Goal: Task Accomplishment & Management: Manage account settings

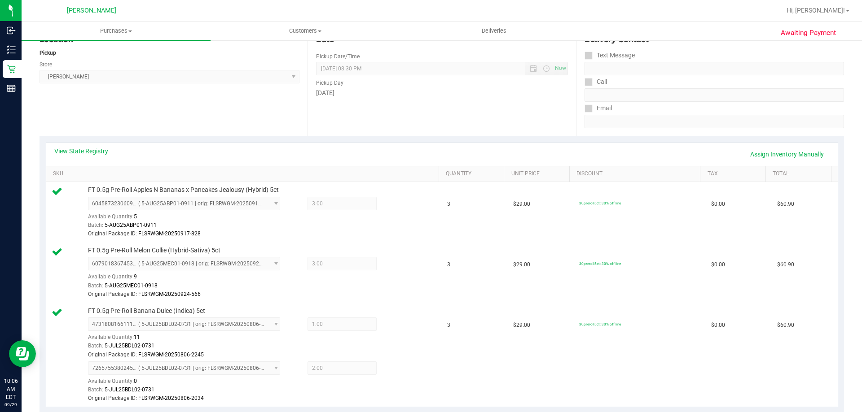
scroll to position [269, 0]
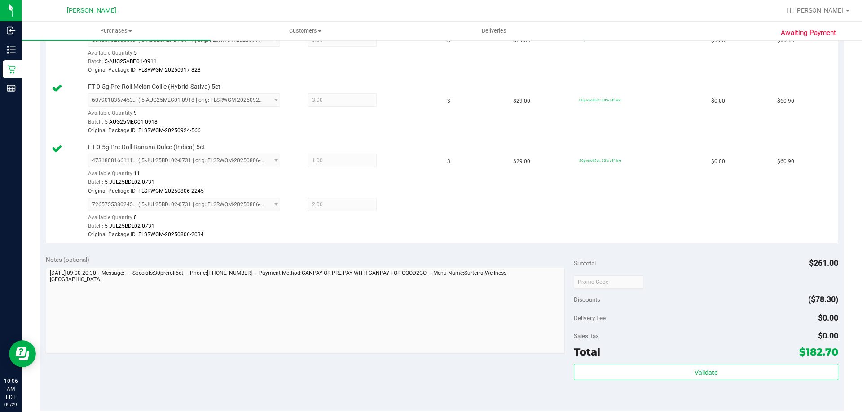
click at [661, 363] on div "Subtotal $261.00 Discounts ($78.30) Delivery Fee $0.00 Sales Tax $0.00 Total $1…" at bounding box center [706, 329] width 264 height 149
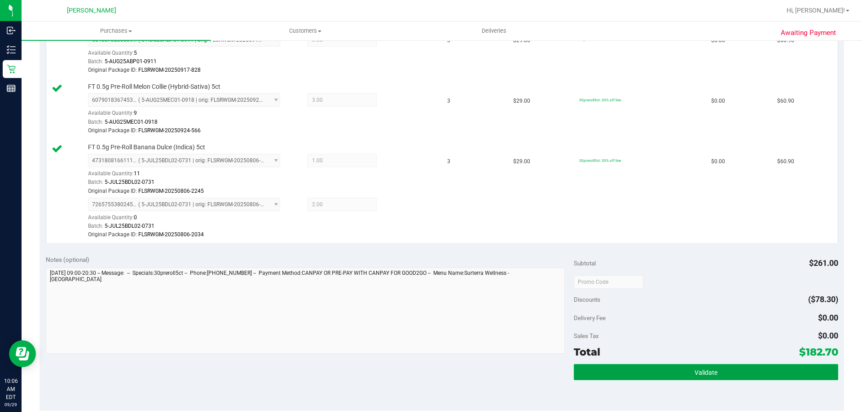
click at [664, 372] on button "Validate" at bounding box center [706, 372] width 264 height 16
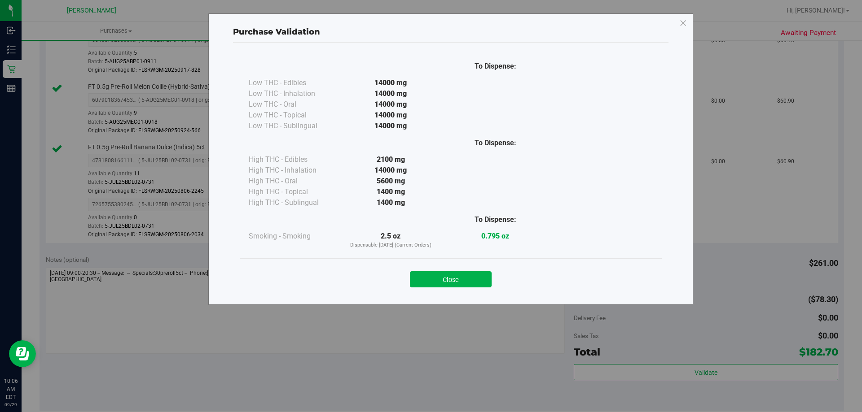
click at [463, 292] on div "Close" at bounding box center [451, 277] width 422 height 36
click at [459, 276] on button "Close" at bounding box center [451, 280] width 82 height 16
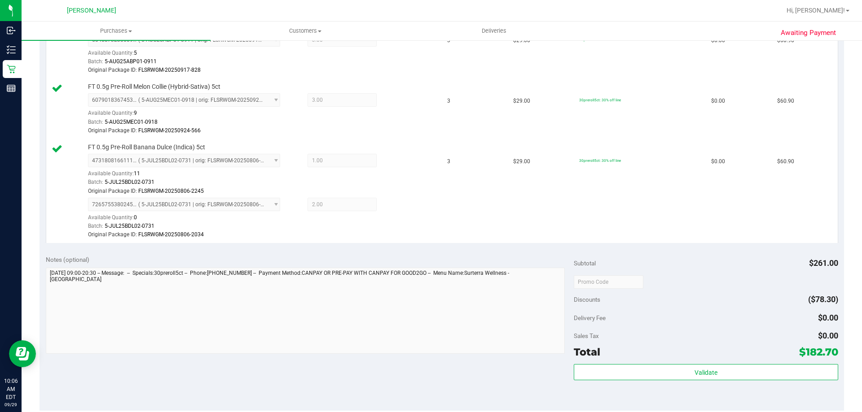
scroll to position [404, 0]
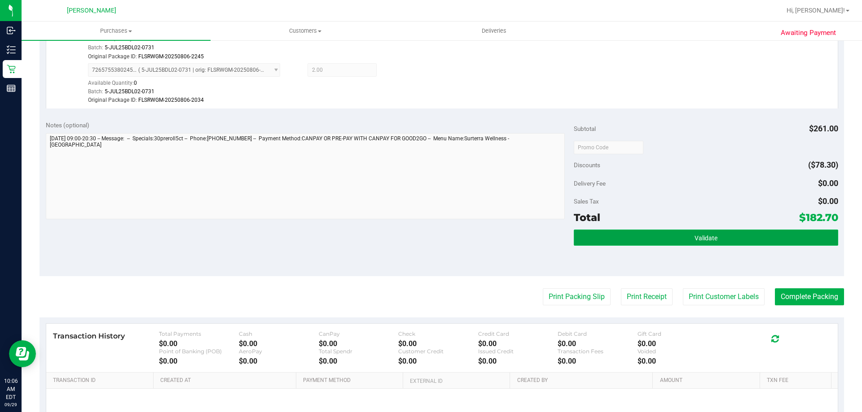
click at [683, 235] on button "Validate" at bounding box center [706, 238] width 264 height 16
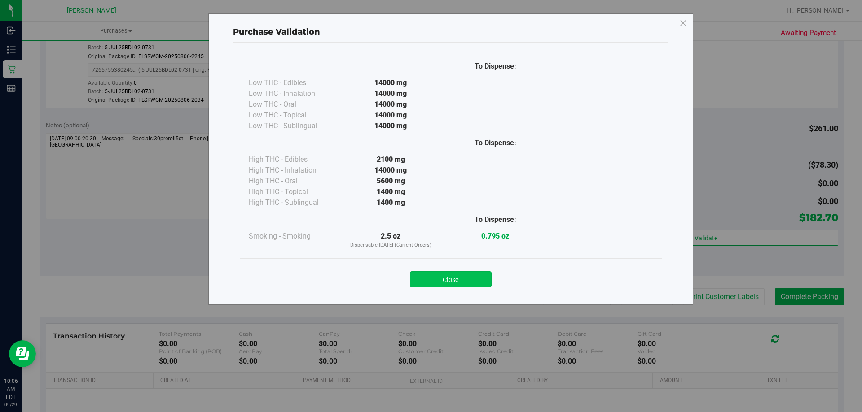
click at [478, 279] on button "Close" at bounding box center [451, 280] width 82 height 16
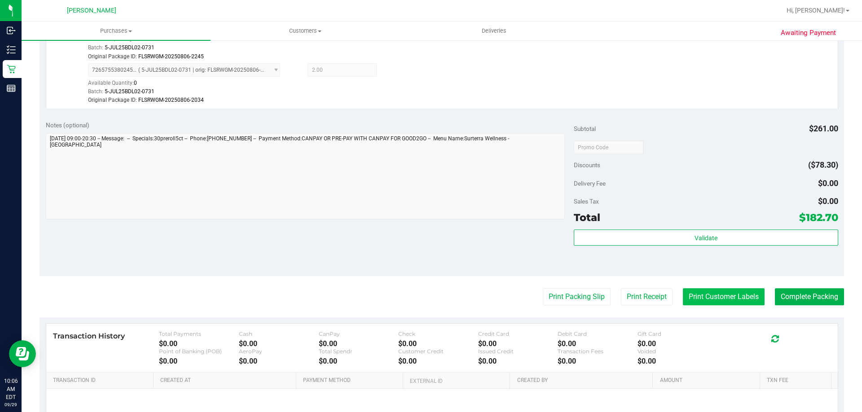
click at [696, 293] on button "Print Customer Labels" at bounding box center [724, 297] width 82 height 17
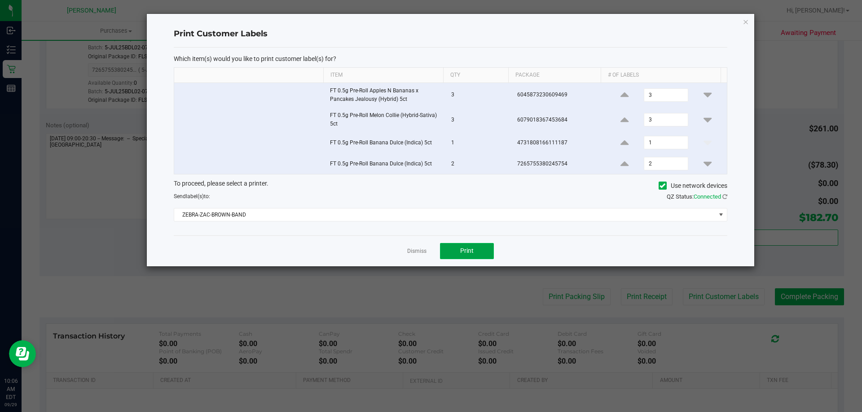
click at [481, 255] on button "Print" at bounding box center [467, 251] width 54 height 16
click at [417, 253] on link "Dismiss" at bounding box center [416, 252] width 19 height 8
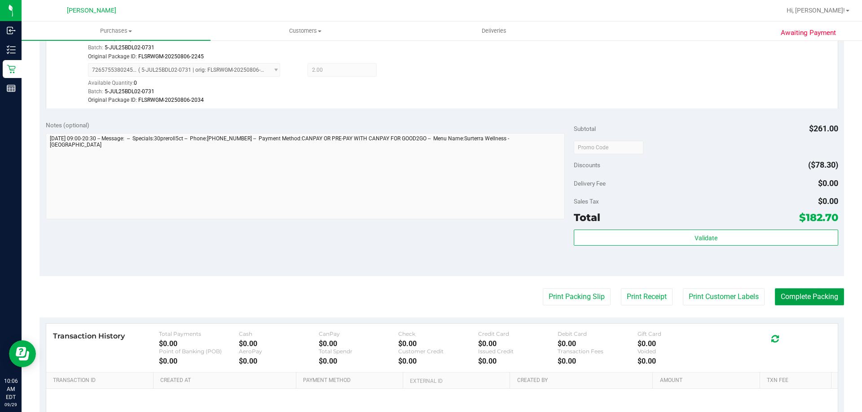
click at [821, 293] on button "Complete Packing" at bounding box center [809, 297] width 69 height 17
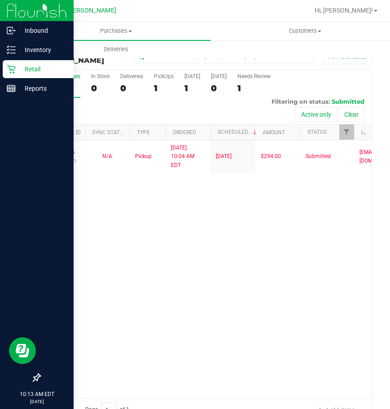
click at [26, 68] on p "Retail" at bounding box center [43, 69] width 54 height 11
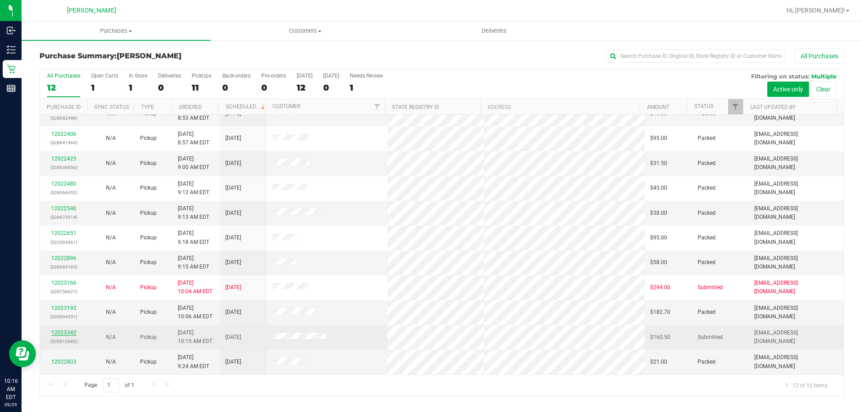
click at [65, 333] on link "12023342" at bounding box center [63, 333] width 25 height 6
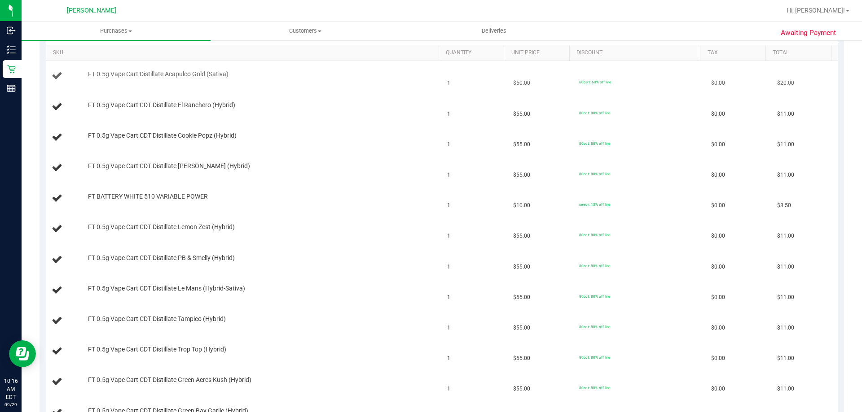
scroll to position [180, 0]
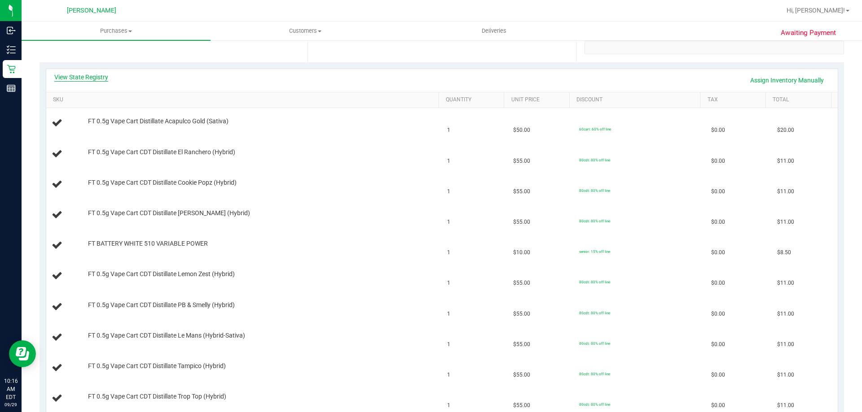
click at [88, 78] on link "View State Registry" at bounding box center [81, 77] width 54 height 9
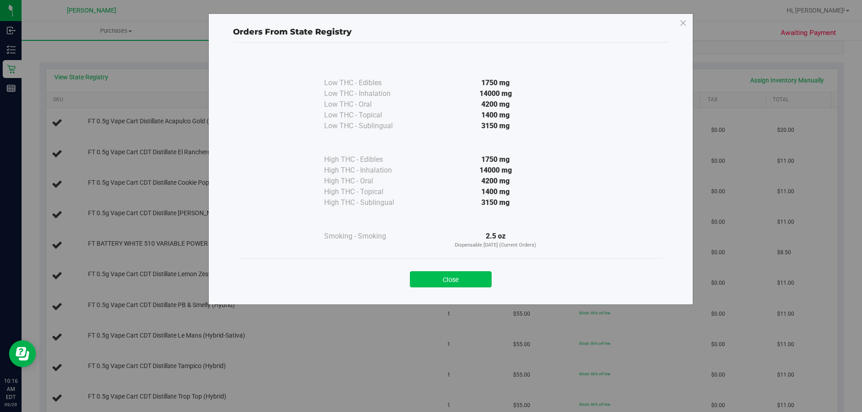
click at [426, 285] on button "Close" at bounding box center [451, 280] width 82 height 16
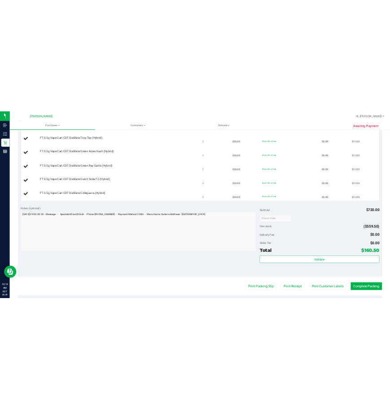
scroll to position [673, 0]
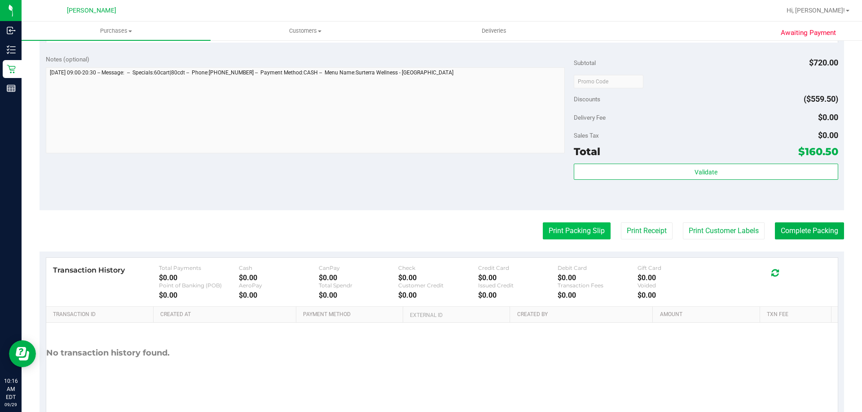
click at [543, 225] on button "Print Packing Slip" at bounding box center [577, 231] width 68 height 17
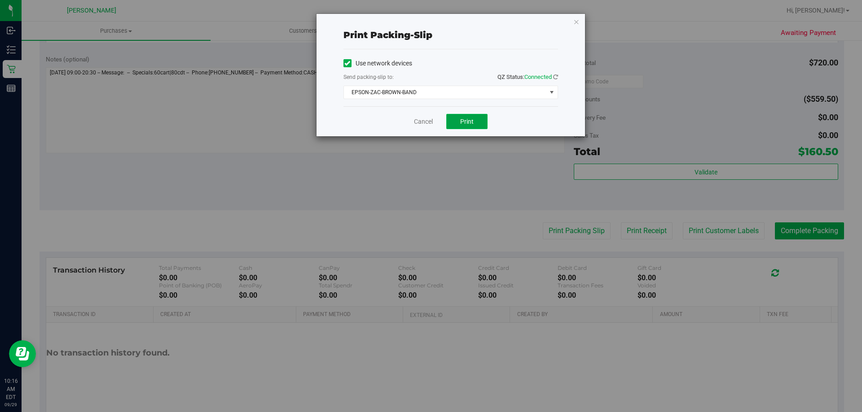
click at [474, 123] on button "Print" at bounding box center [466, 121] width 41 height 15
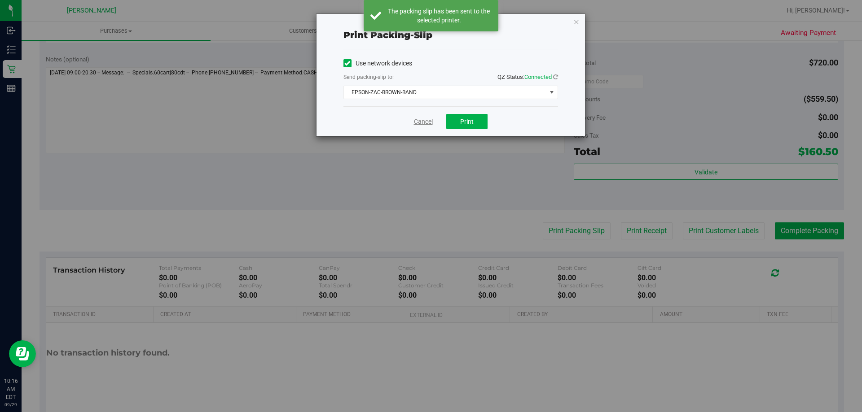
click at [419, 123] on link "Cancel" at bounding box center [423, 121] width 19 height 9
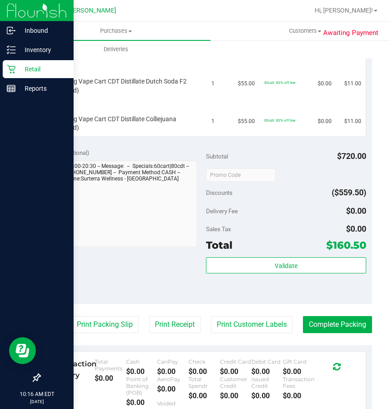
click at [14, 68] on icon at bounding box center [11, 69] width 9 height 9
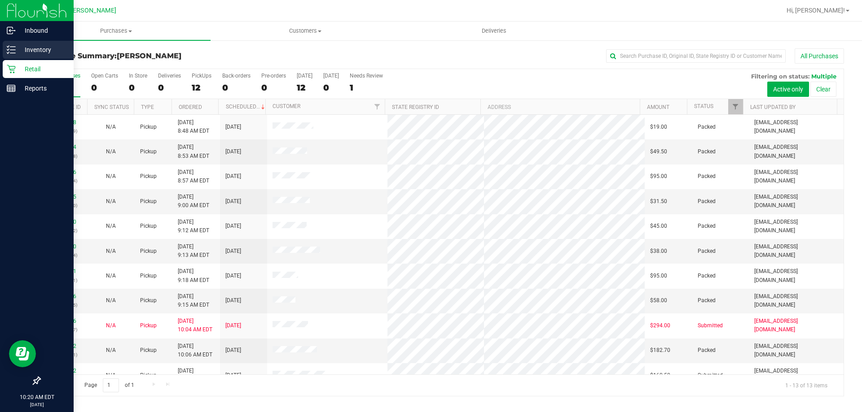
click at [36, 51] on p "Inventory" at bounding box center [43, 49] width 54 height 11
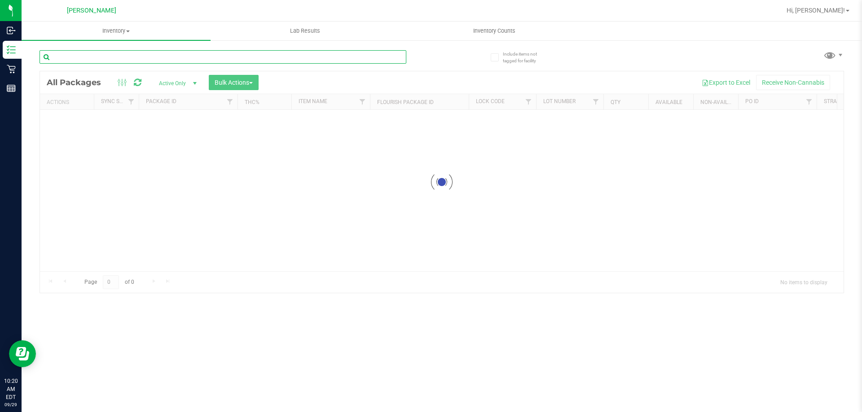
click at [91, 53] on input "text" at bounding box center [222, 56] width 367 height 13
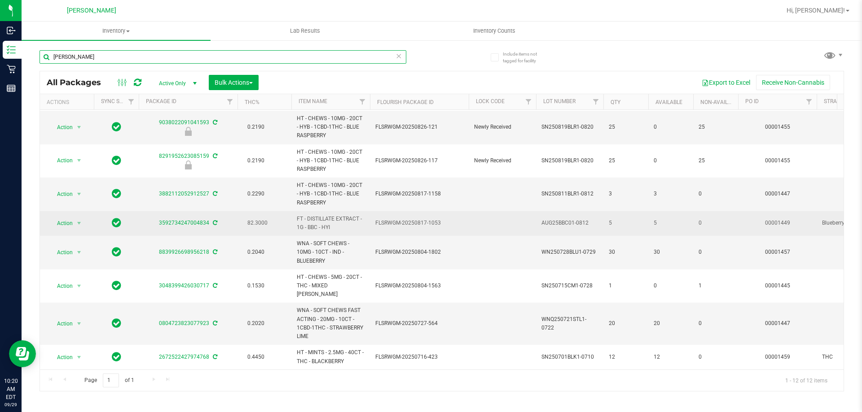
scroll to position [97, 0]
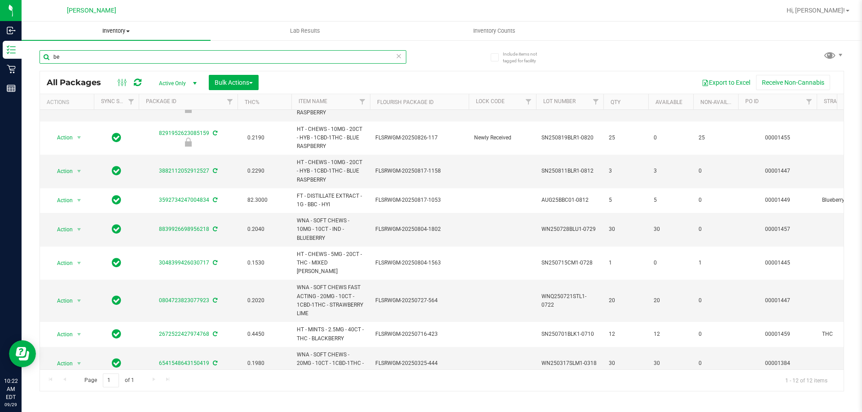
type input "b"
type input "mixed"
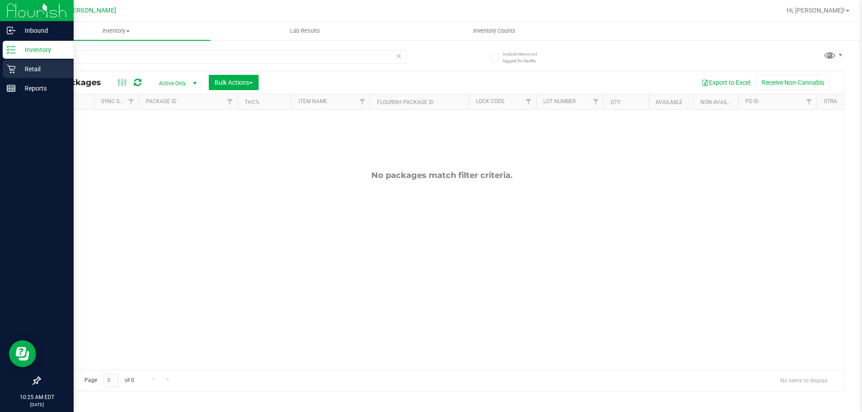
click at [29, 70] on p "Retail" at bounding box center [43, 69] width 54 height 11
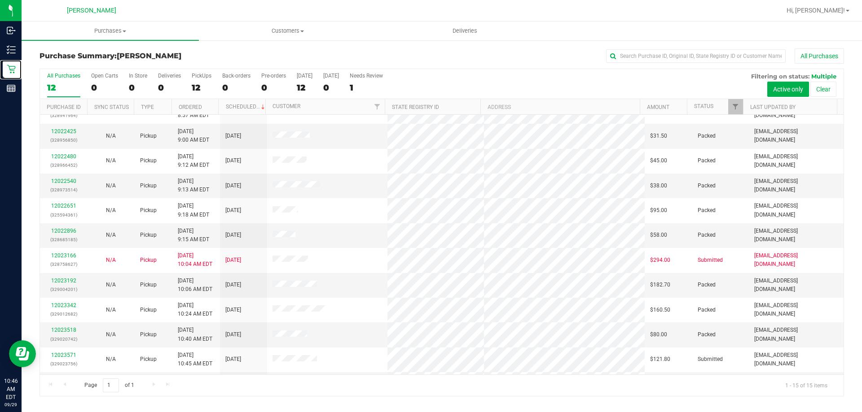
scroll to position [113, 0]
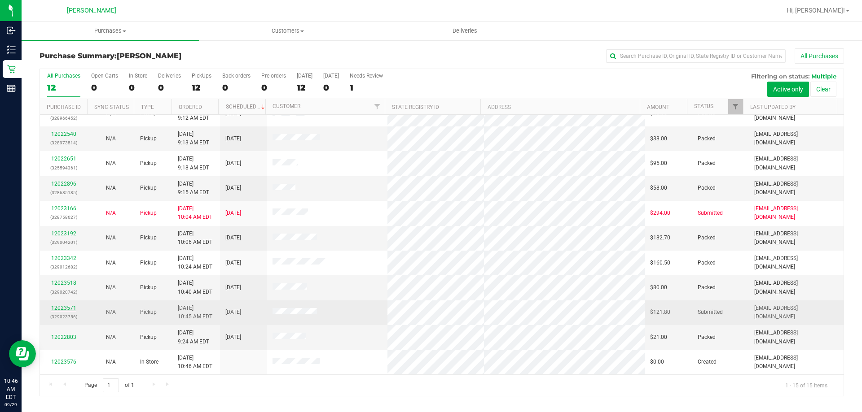
click at [59, 308] on link "12023571" at bounding box center [63, 308] width 25 height 6
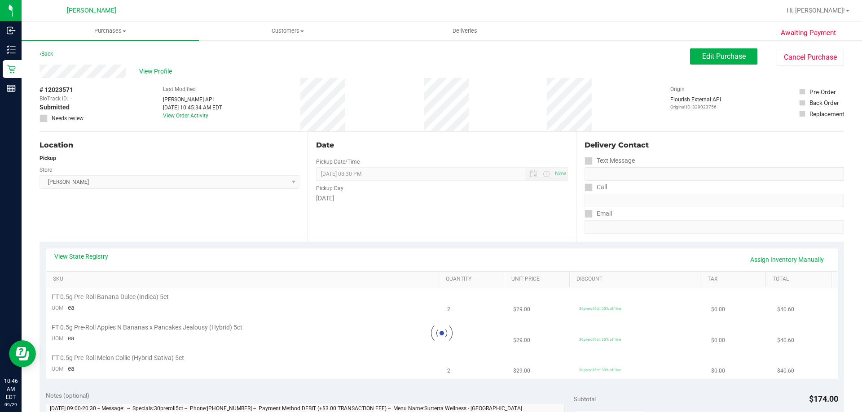
scroll to position [314, 0]
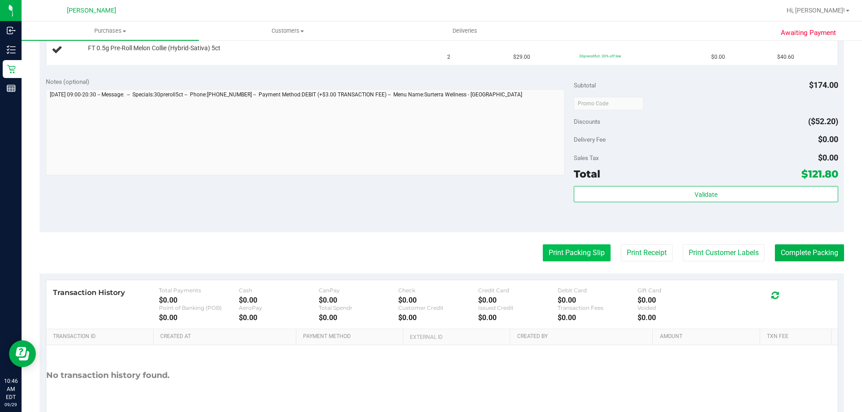
click at [599, 253] on button "Print Packing Slip" at bounding box center [577, 253] width 68 height 17
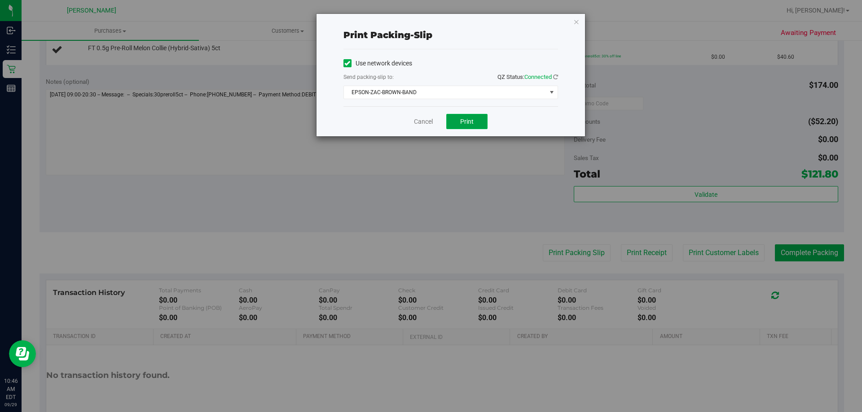
click at [457, 124] on button "Print" at bounding box center [466, 121] width 41 height 15
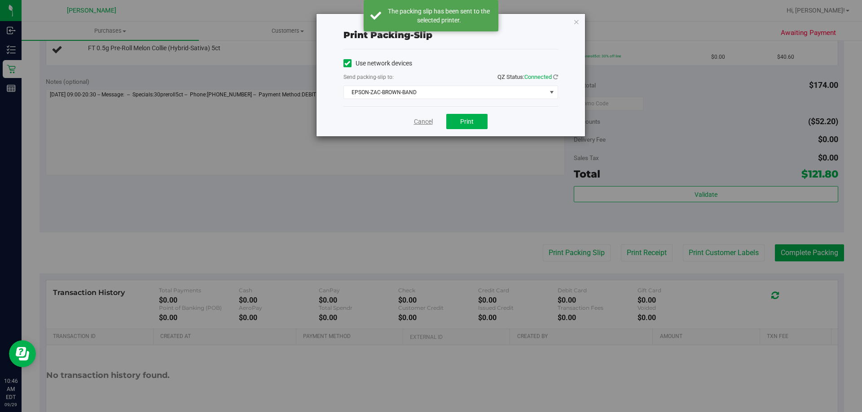
click at [419, 118] on link "Cancel" at bounding box center [423, 121] width 19 height 9
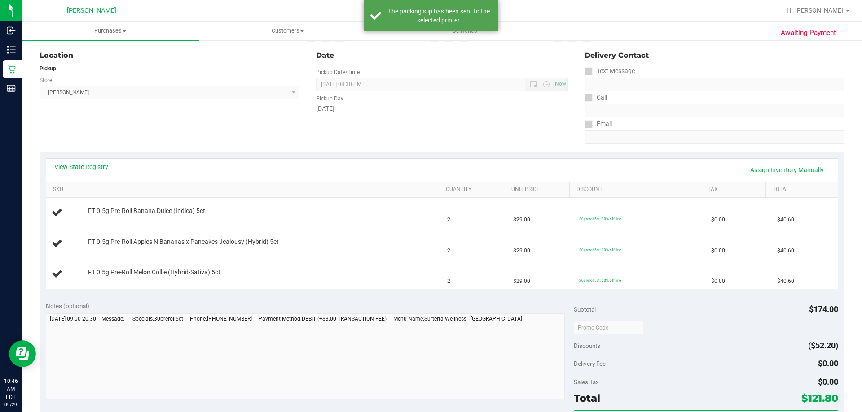
scroll to position [0, 0]
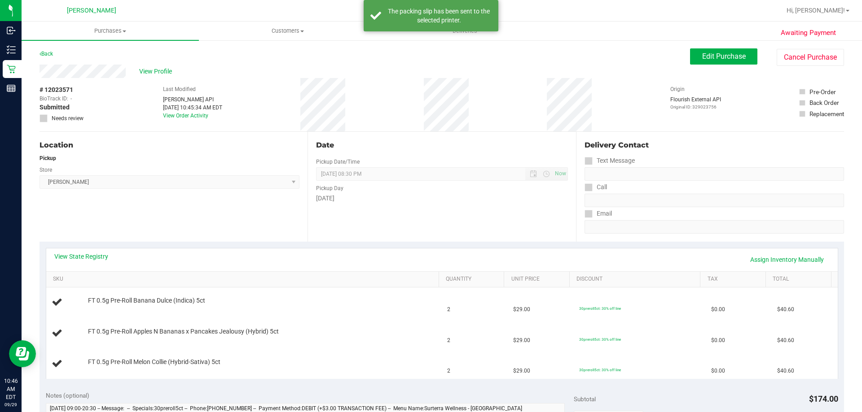
click at [182, 66] on div "View Profile" at bounding box center [364, 71] width 650 height 13
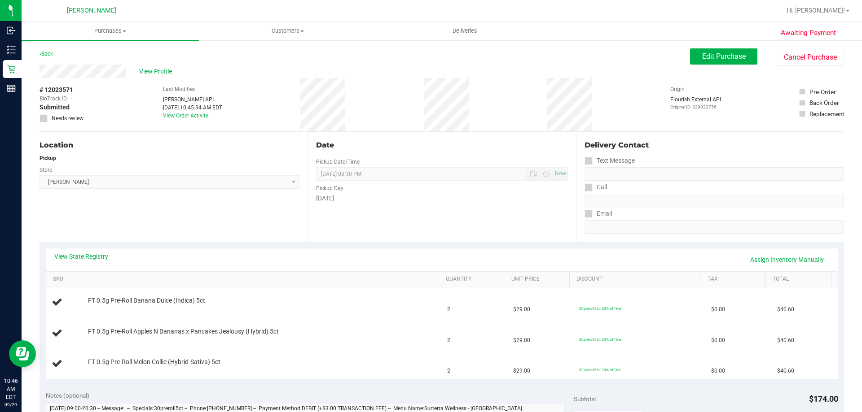
click at [151, 74] on span "View Profile" at bounding box center [157, 71] width 36 height 9
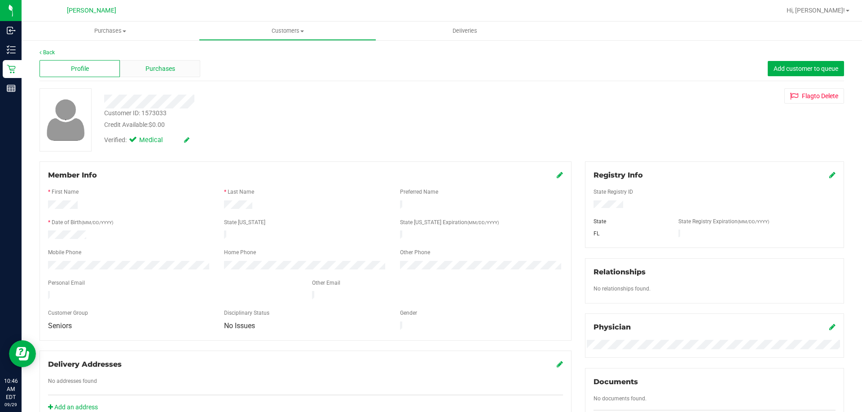
click at [158, 71] on span "Purchases" at bounding box center [160, 68] width 30 height 9
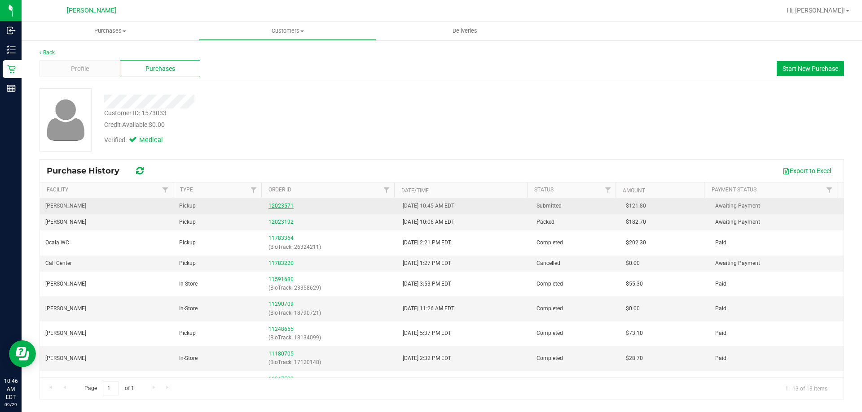
click at [279, 206] on link "12023571" at bounding box center [280, 206] width 25 height 6
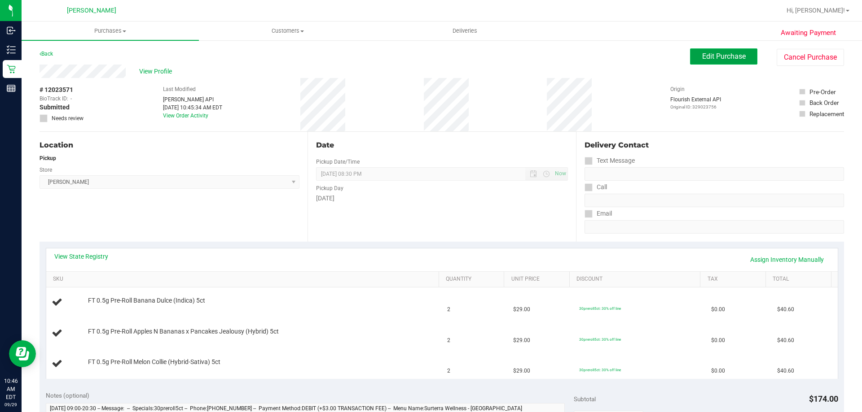
click at [719, 50] on button "Edit Purchase" at bounding box center [723, 56] width 67 height 16
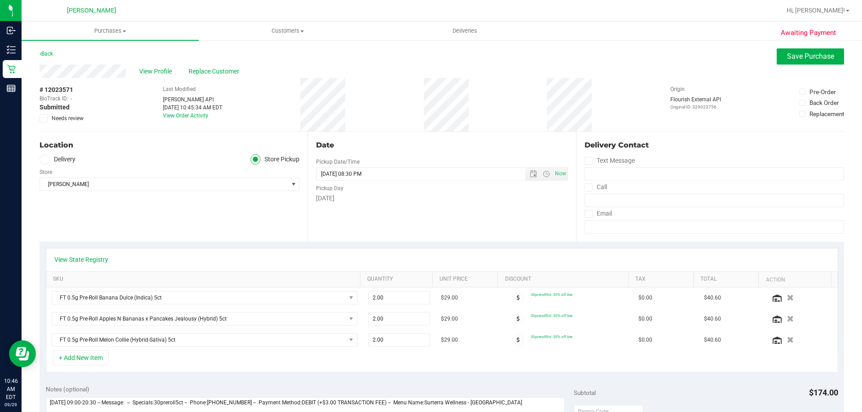
click at [47, 117] on span at bounding box center [43, 118] width 8 height 8
click at [0, 0] on input "Needs review" at bounding box center [0, 0] width 0 height 0
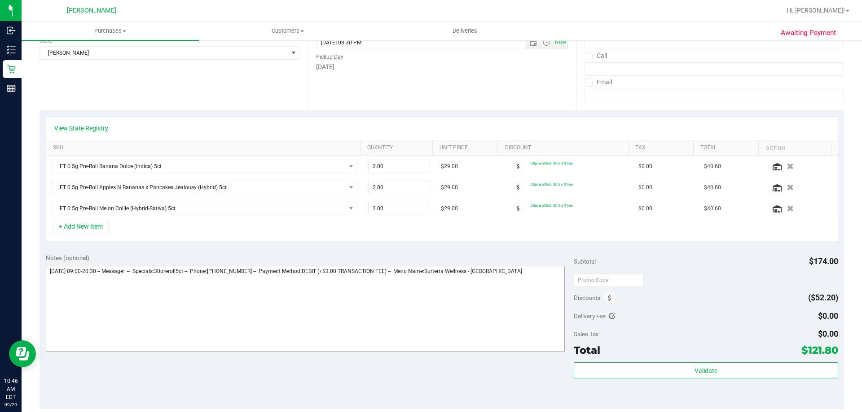
scroll to position [135, 0]
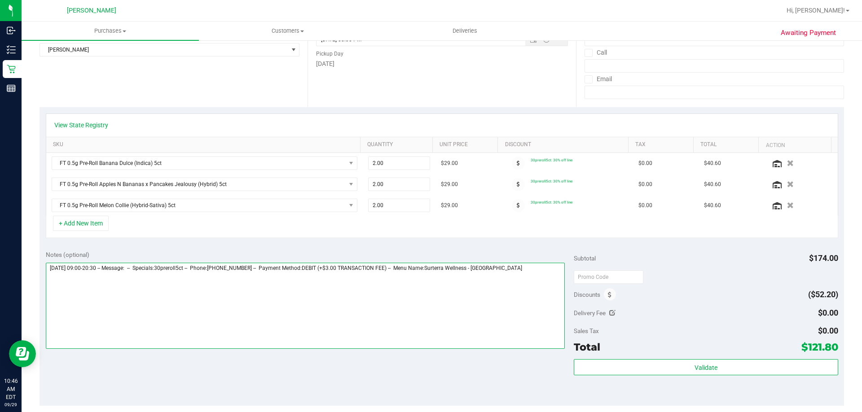
click at [531, 281] on textarea at bounding box center [305, 306] width 519 height 86
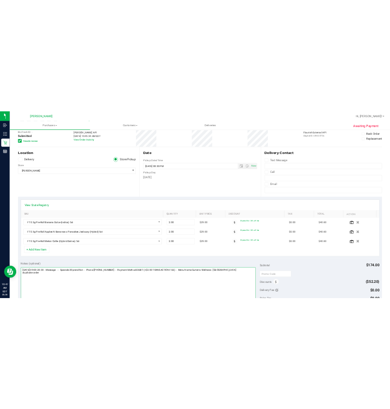
scroll to position [0, 0]
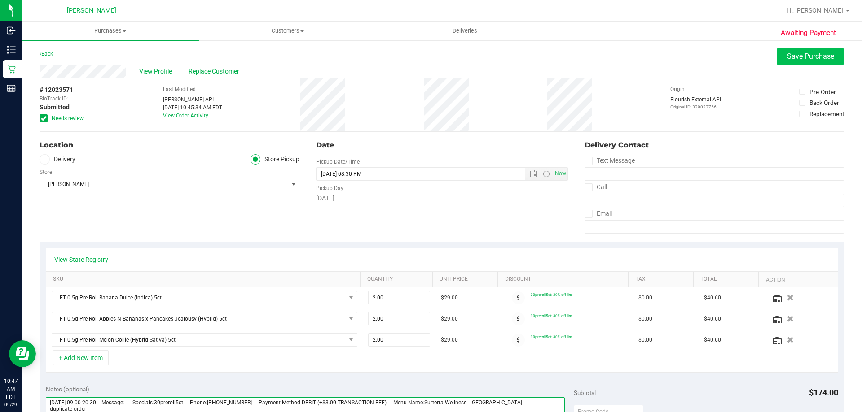
type textarea "Monday 09/29/2025 09:00-20:30 -- Message: -- Specials:30preroll5ct -- Phone:401…"
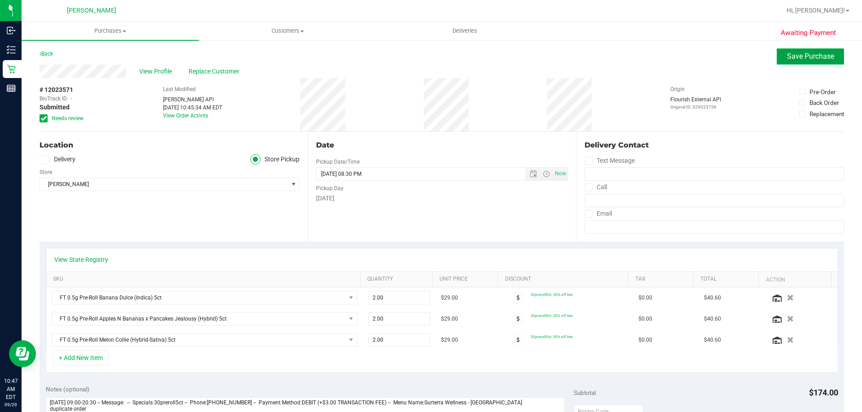
click at [821, 51] on button "Save Purchase" at bounding box center [810, 56] width 67 height 16
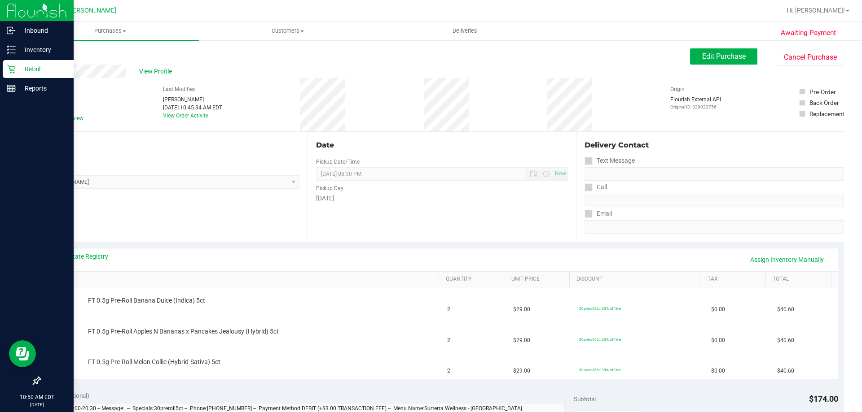
click at [35, 68] on p "Retail" at bounding box center [43, 69] width 54 height 11
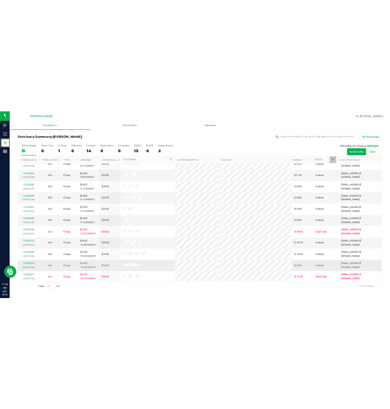
scroll to position [88, 0]
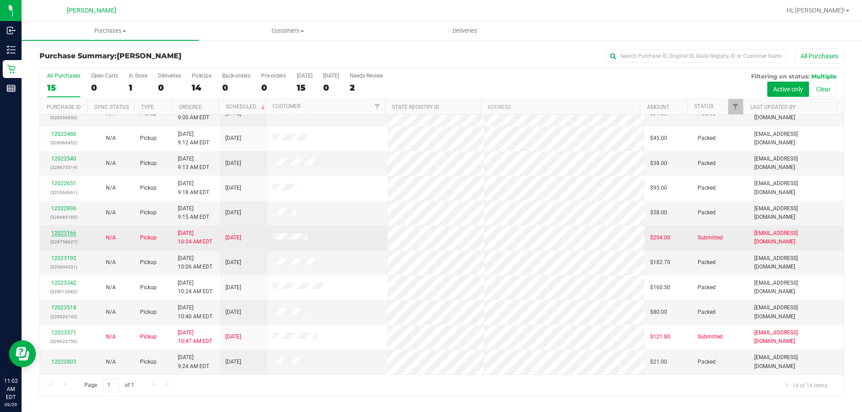
click at [72, 231] on link "12023166" at bounding box center [63, 233] width 25 height 6
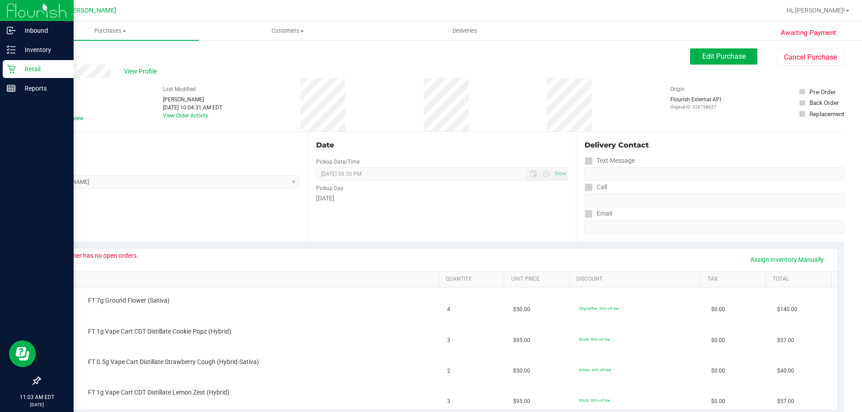
click at [30, 74] on p "Retail" at bounding box center [43, 69] width 54 height 11
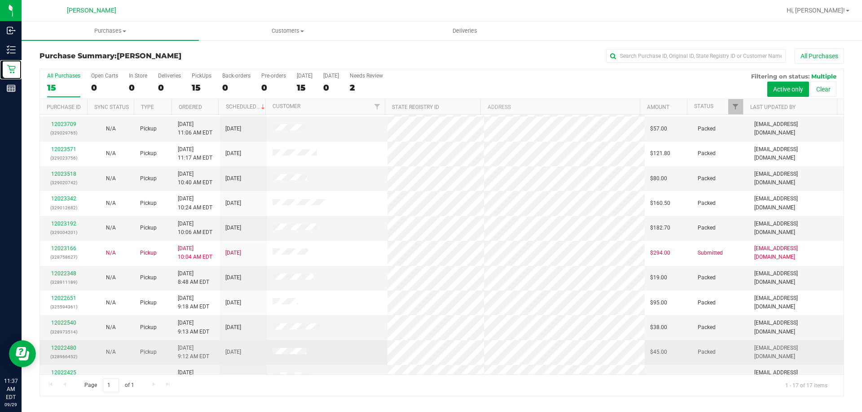
scroll to position [162, 0]
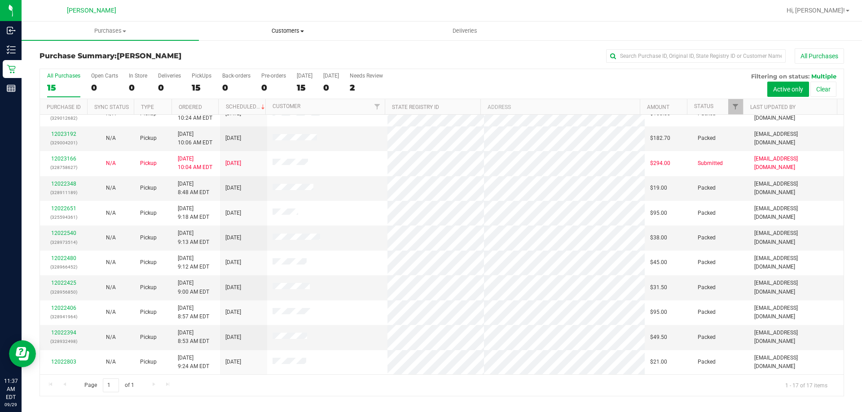
click at [293, 34] on span "Customers" at bounding box center [287, 31] width 176 height 8
click at [249, 52] on span "All customers" at bounding box center [231, 54] width 65 height 8
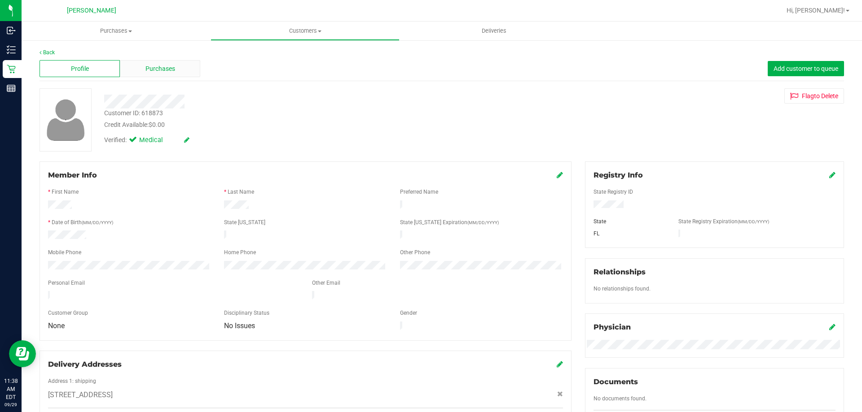
click at [167, 73] on span "Purchases" at bounding box center [160, 68] width 30 height 9
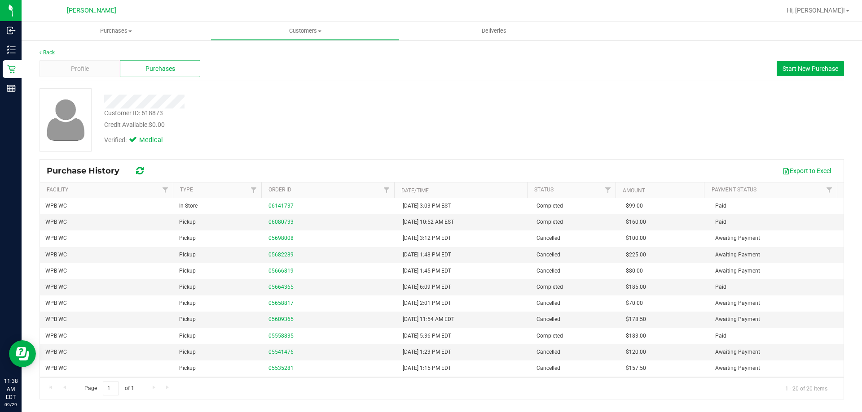
click at [49, 50] on link "Back" at bounding box center [46, 52] width 15 height 6
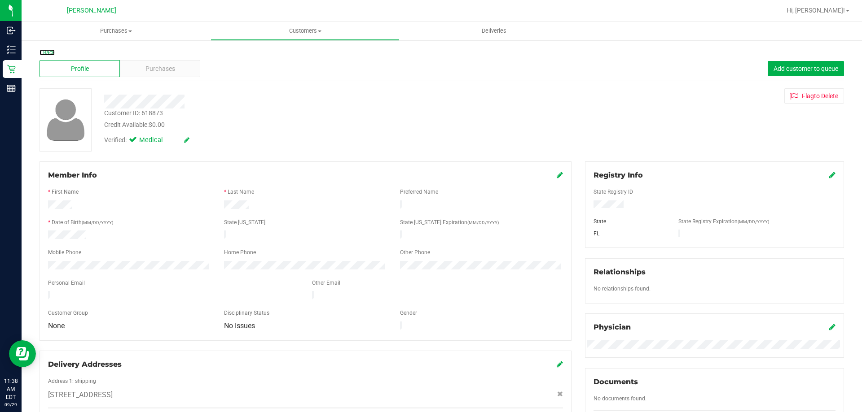
click at [48, 50] on link "Back" at bounding box center [46, 52] width 15 height 6
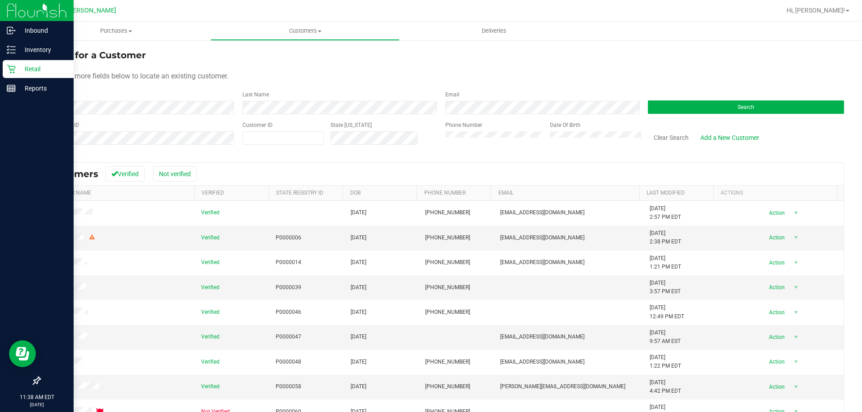
click at [39, 68] on p "Retail" at bounding box center [43, 69] width 54 height 11
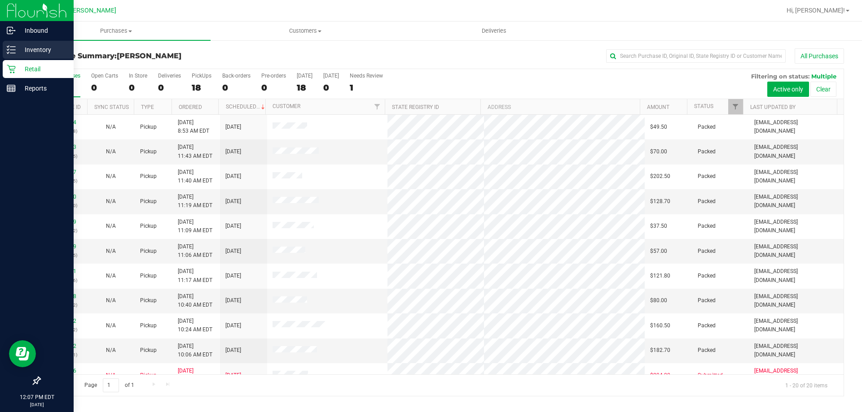
click at [17, 49] on p "Inventory" at bounding box center [43, 49] width 54 height 11
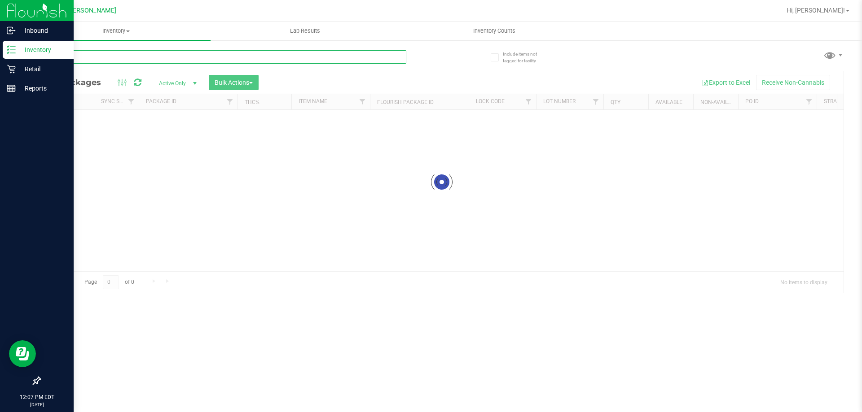
click at [96, 59] on input "text" at bounding box center [222, 56] width 367 height 13
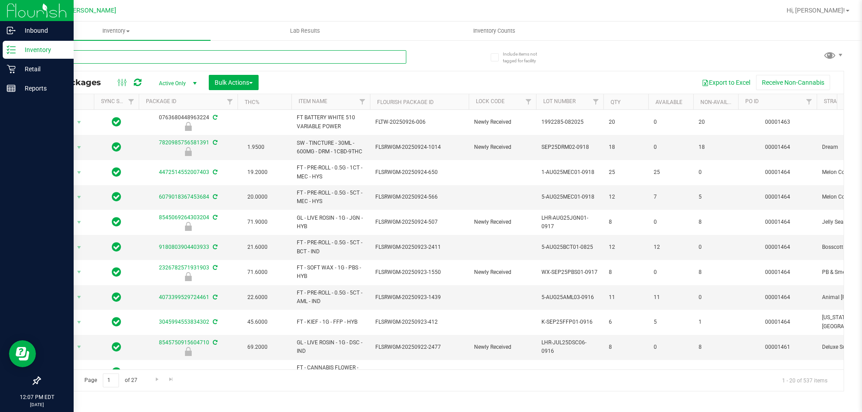
type input "truffle"
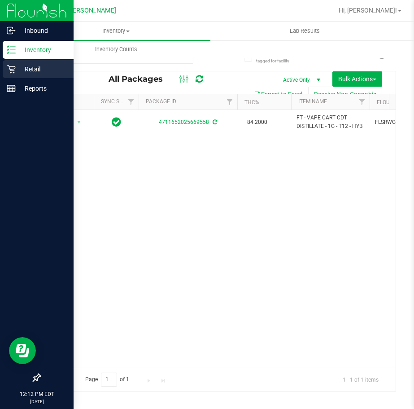
click at [13, 70] on icon at bounding box center [11, 69] width 9 height 9
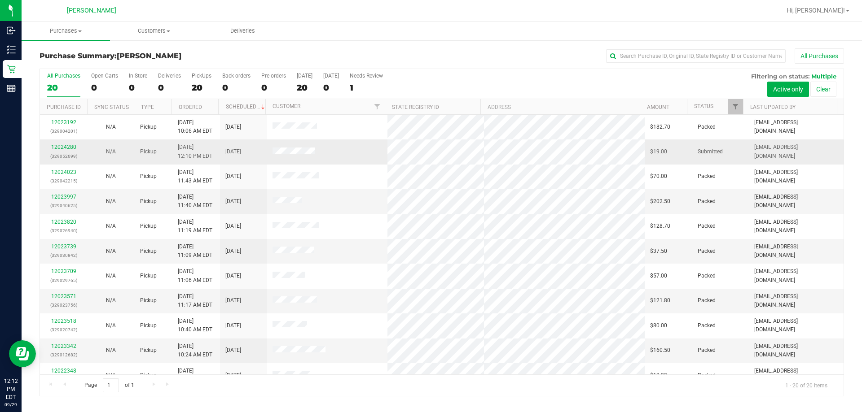
click at [70, 145] on link "12024280" at bounding box center [63, 147] width 25 height 6
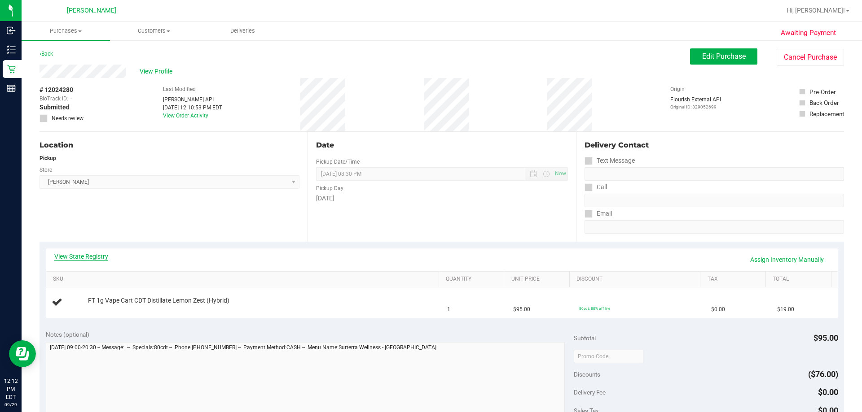
click at [88, 253] on link "View State Registry" at bounding box center [81, 256] width 54 height 9
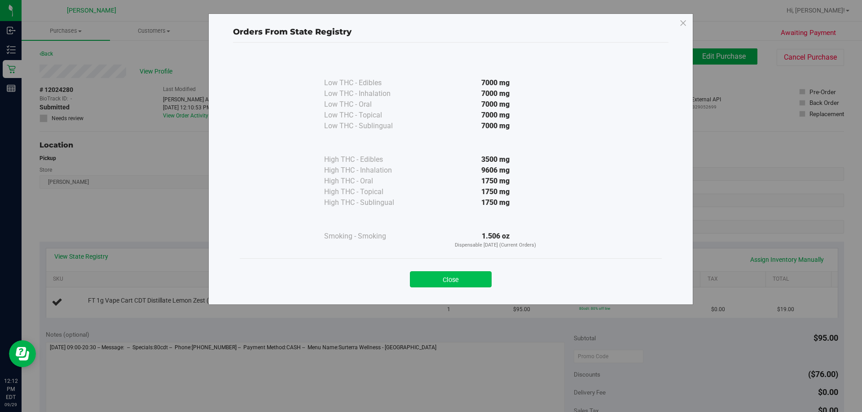
click at [474, 282] on button "Close" at bounding box center [451, 280] width 82 height 16
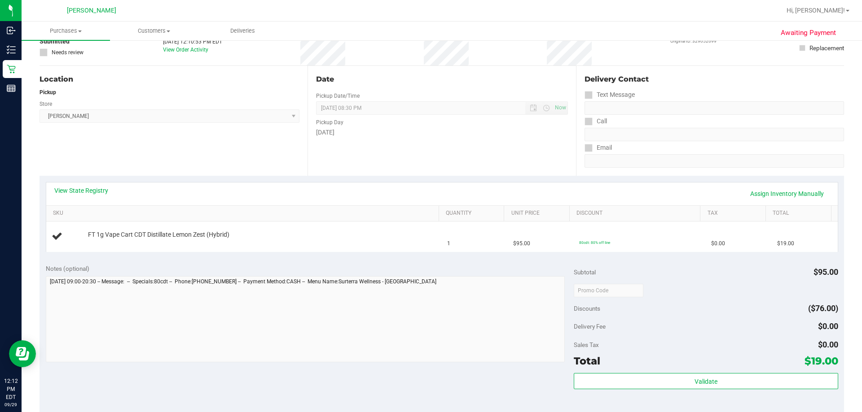
scroll to position [180, 0]
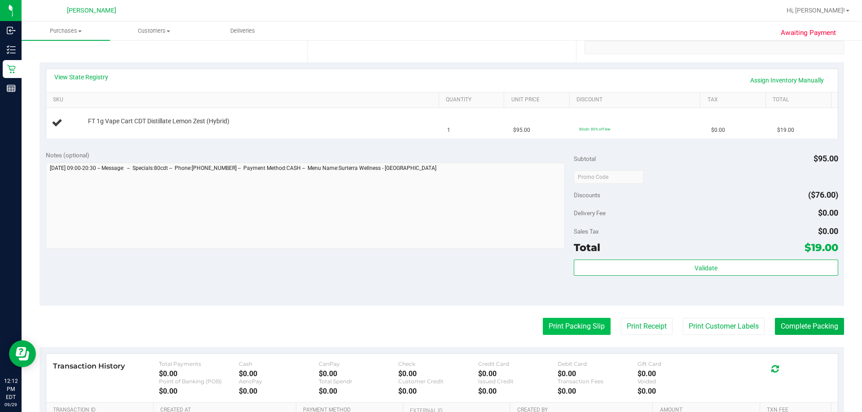
click at [549, 320] on button "Print Packing Slip" at bounding box center [577, 326] width 68 height 17
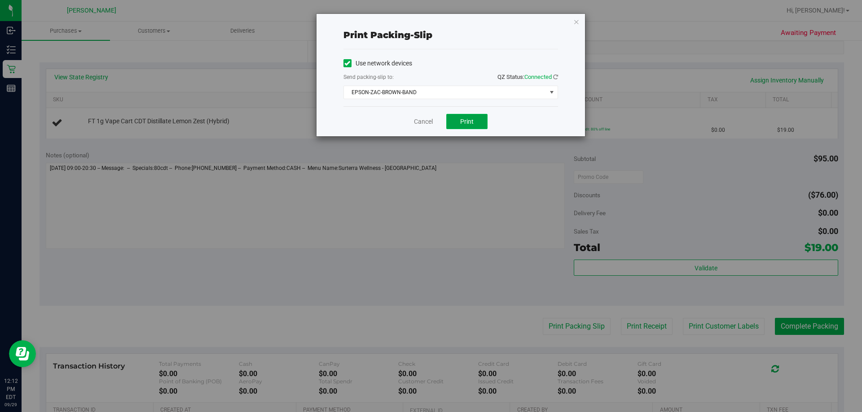
click at [474, 120] on button "Print" at bounding box center [466, 121] width 41 height 15
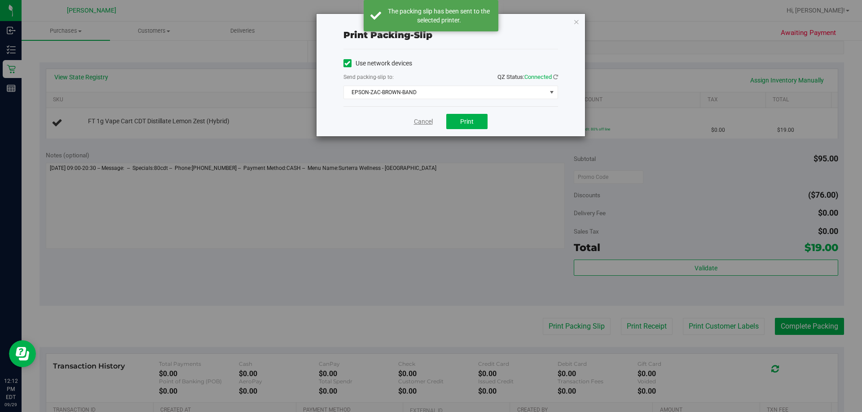
click at [416, 119] on link "Cancel" at bounding box center [423, 121] width 19 height 9
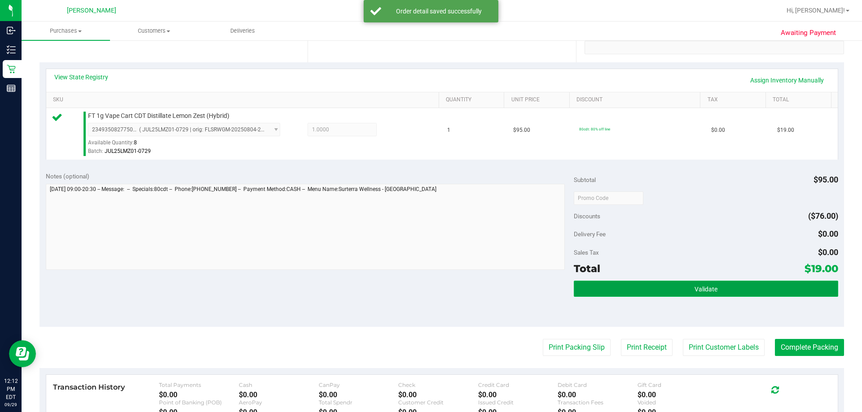
click at [653, 290] on button "Validate" at bounding box center [706, 289] width 264 height 16
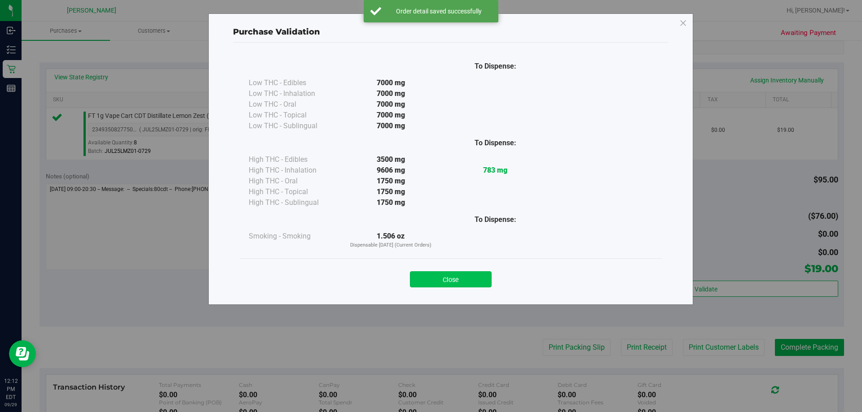
click at [482, 281] on button "Close" at bounding box center [451, 280] width 82 height 16
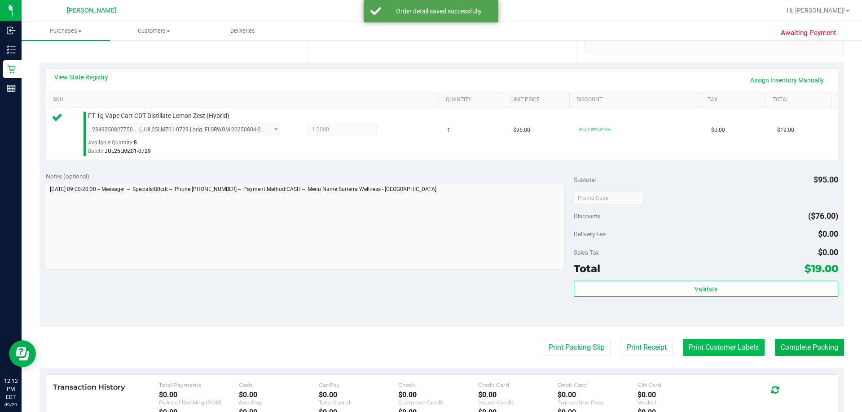
click at [718, 351] on button "Print Customer Labels" at bounding box center [724, 347] width 82 height 17
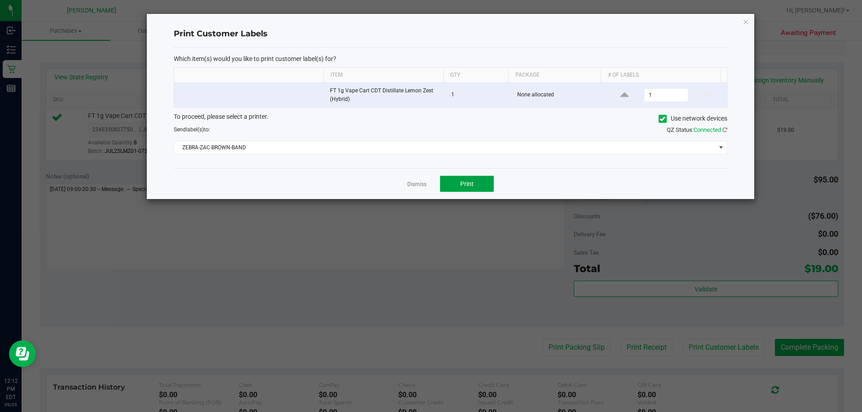
click at [475, 189] on button "Print" at bounding box center [467, 184] width 54 height 16
click at [413, 184] on link "Dismiss" at bounding box center [416, 185] width 19 height 8
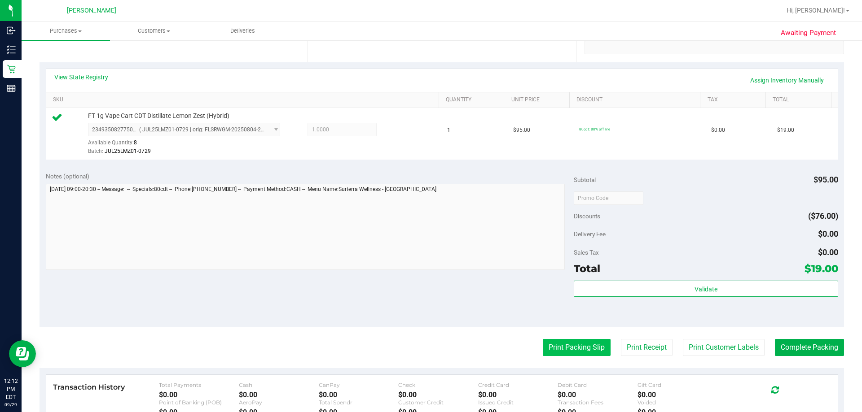
click at [562, 348] on button "Print Packing Slip" at bounding box center [577, 347] width 68 height 17
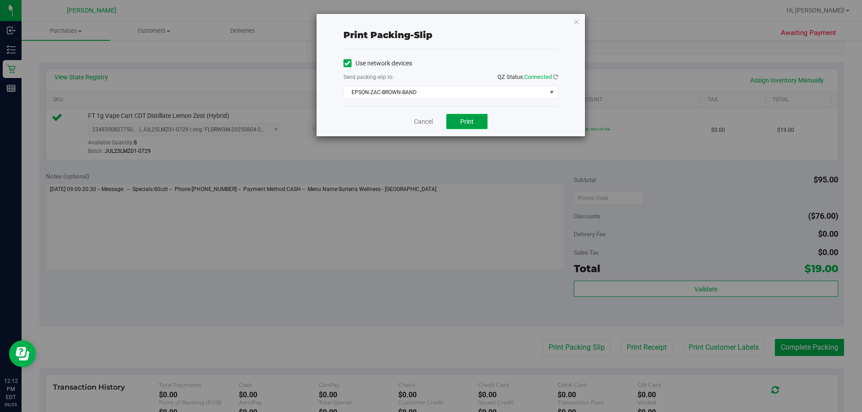
click at [467, 120] on span "Print" at bounding box center [466, 121] width 13 height 7
click at [428, 125] on link "Cancel" at bounding box center [423, 121] width 19 height 9
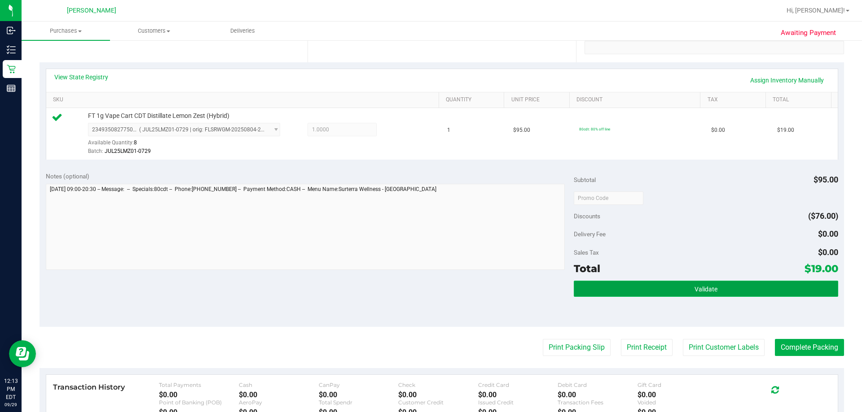
click at [733, 287] on button "Validate" at bounding box center [706, 289] width 264 height 16
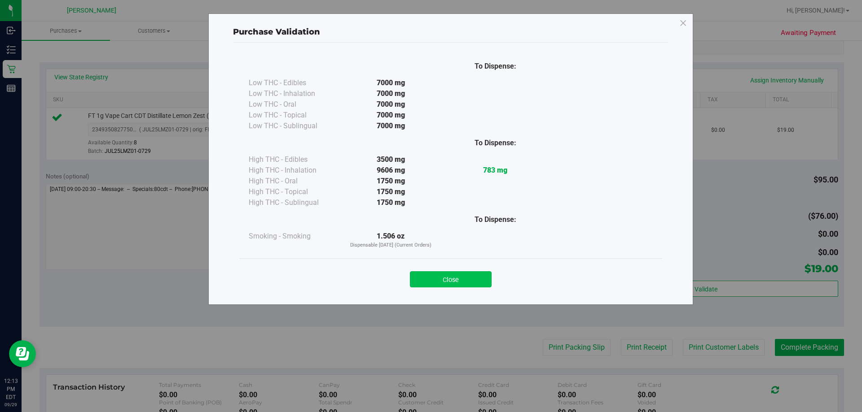
click at [452, 278] on button "Close" at bounding box center [451, 280] width 82 height 16
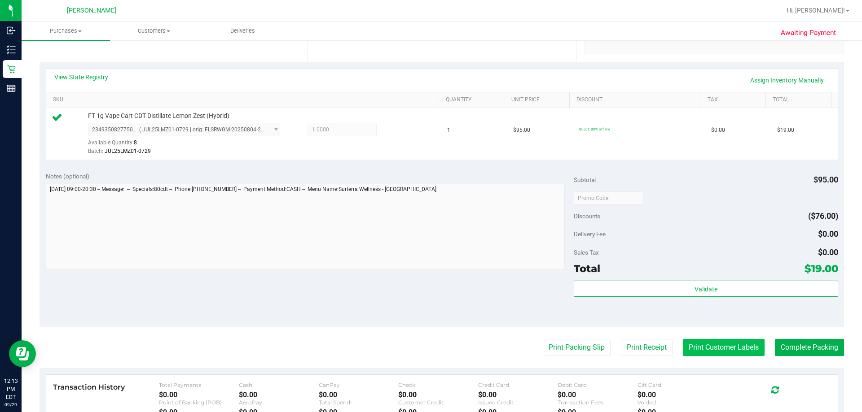
click at [698, 344] on button "Print Customer Labels" at bounding box center [724, 347] width 82 height 17
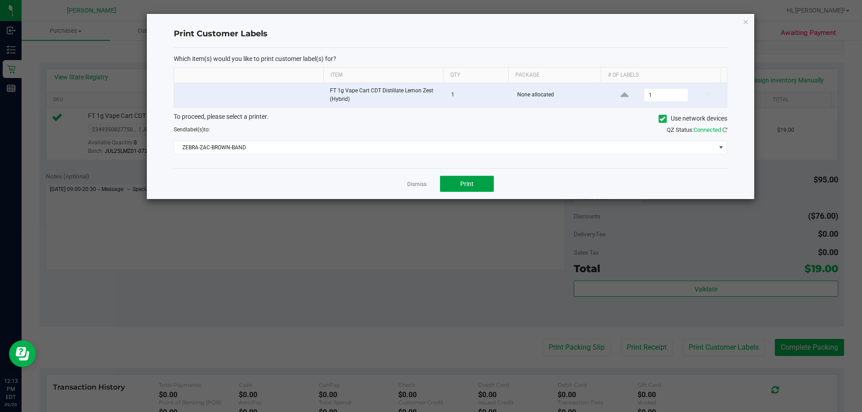
click at [460, 187] on span "Print" at bounding box center [466, 183] width 13 height 7
click at [416, 189] on div "Dismiss Print" at bounding box center [450, 183] width 553 height 31
click at [420, 184] on link "Dismiss" at bounding box center [416, 185] width 19 height 8
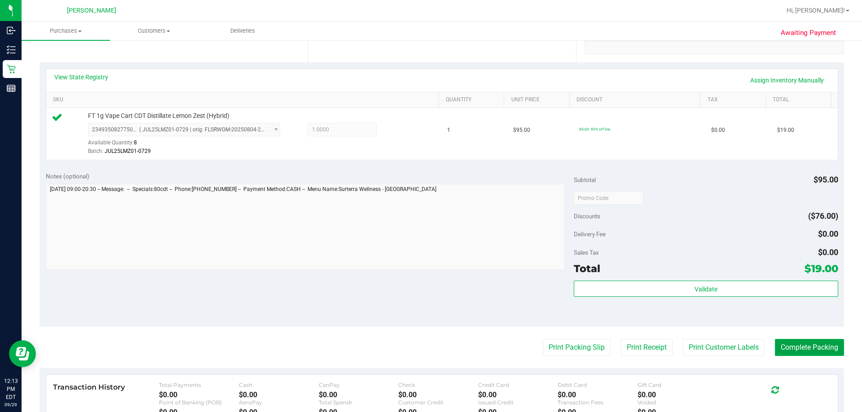
click at [807, 342] on button "Complete Packing" at bounding box center [809, 347] width 69 height 17
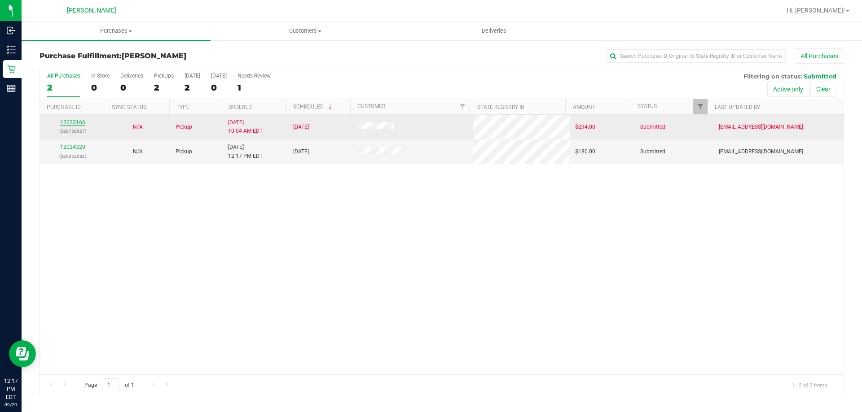
click at [65, 120] on link "12023166" at bounding box center [72, 122] width 25 height 6
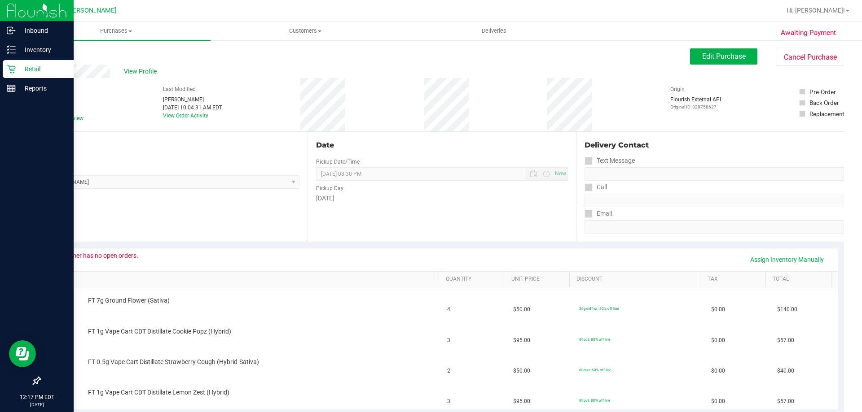
click at [19, 71] on p "Retail" at bounding box center [43, 69] width 54 height 11
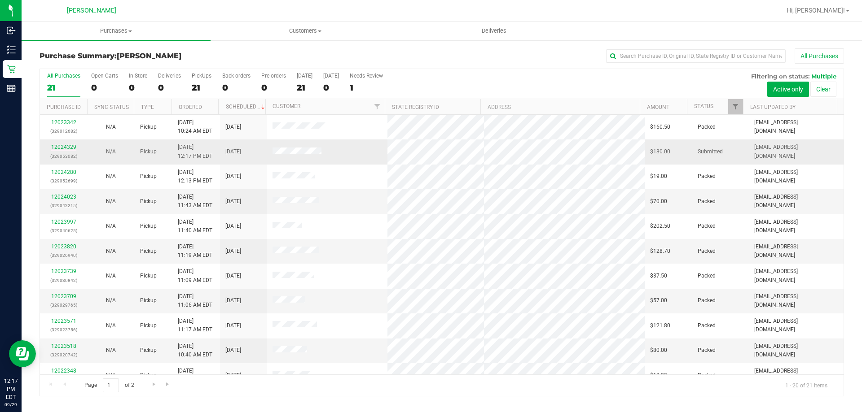
click at [73, 146] on link "12024329" at bounding box center [63, 147] width 25 height 6
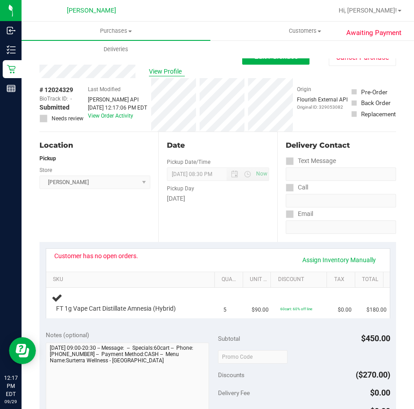
click at [173, 74] on span "View Profile" at bounding box center [167, 71] width 36 height 9
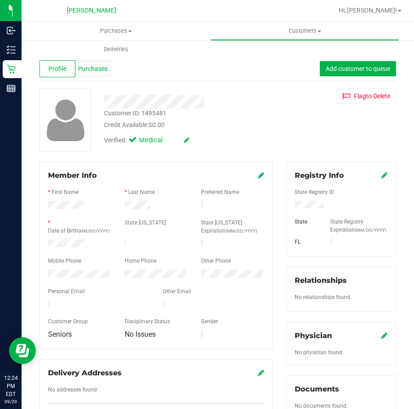
click at [93, 68] on span "Purchases" at bounding box center [93, 68] width 30 height 9
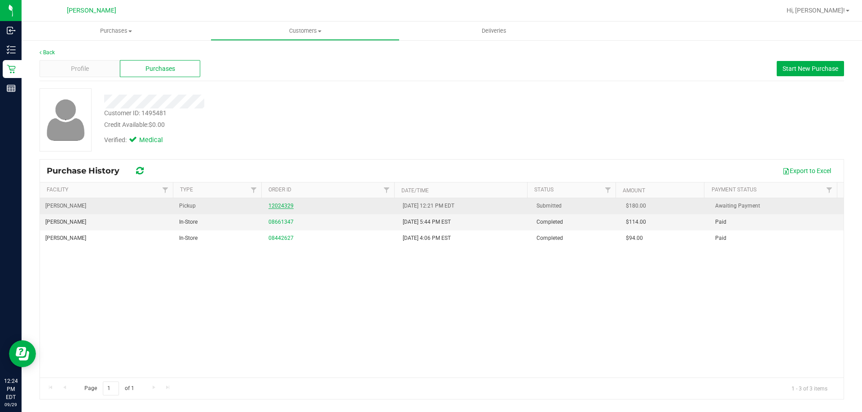
click at [281, 207] on link "12024329" at bounding box center [280, 206] width 25 height 6
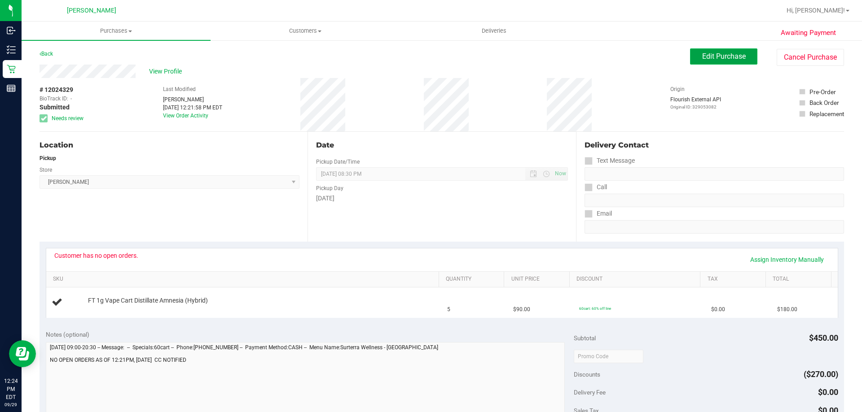
click at [414, 57] on span "Edit Purchase" at bounding box center [724, 56] width 44 height 9
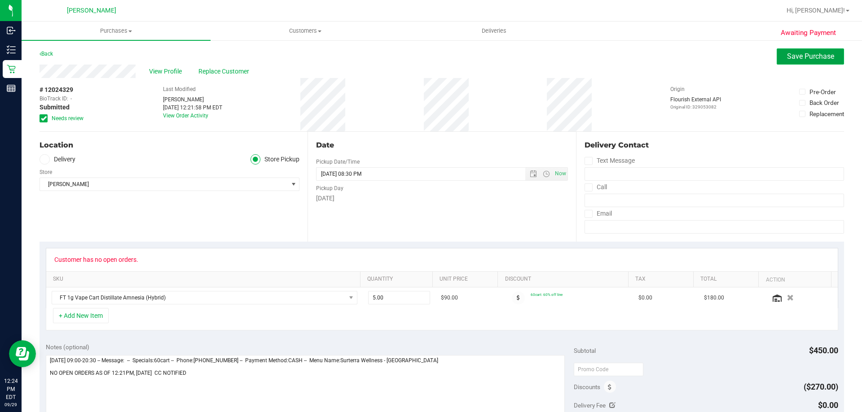
click at [414, 58] on span "Save Purchase" at bounding box center [810, 56] width 47 height 9
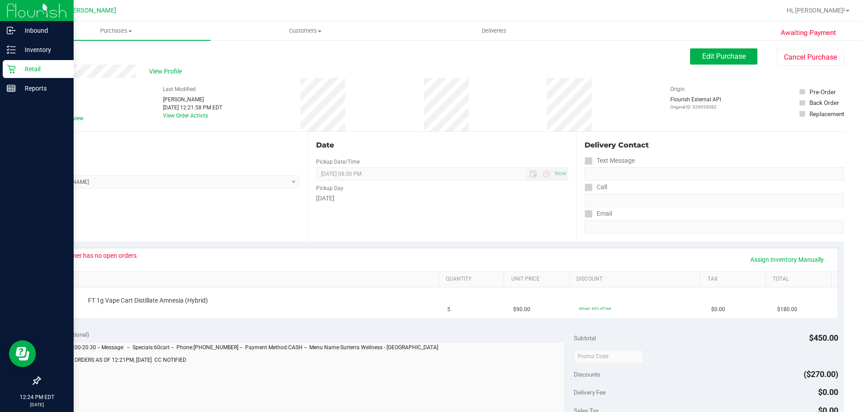
click at [18, 70] on p "Retail" at bounding box center [43, 69] width 54 height 11
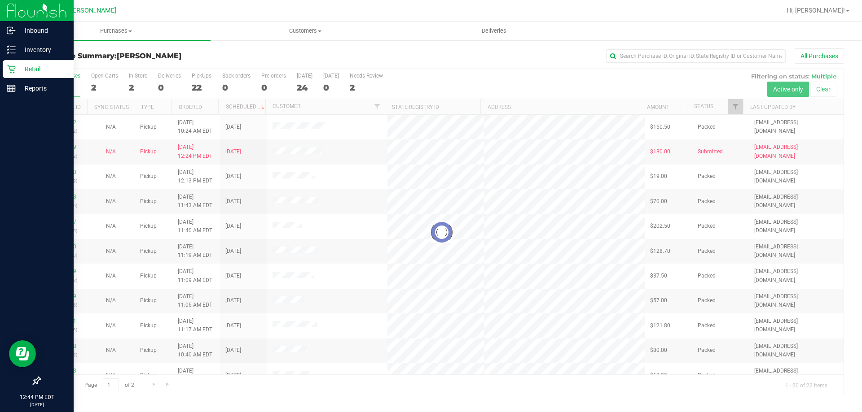
click at [18, 71] on p "Retail" at bounding box center [43, 69] width 54 height 11
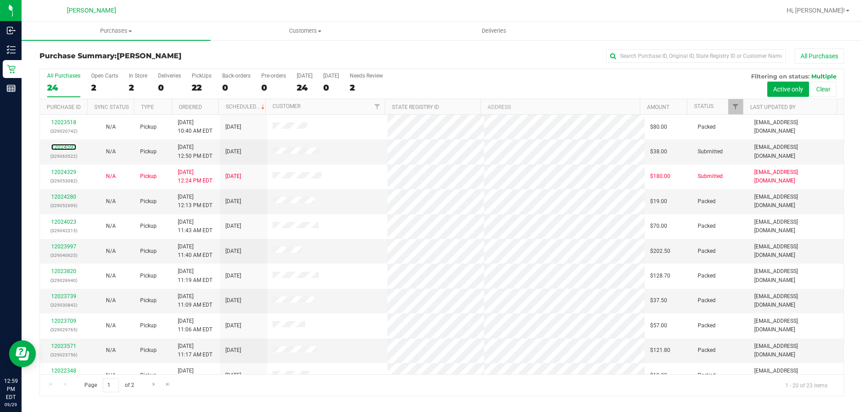
click at [67, 144] on link "12024593" at bounding box center [63, 147] width 25 height 6
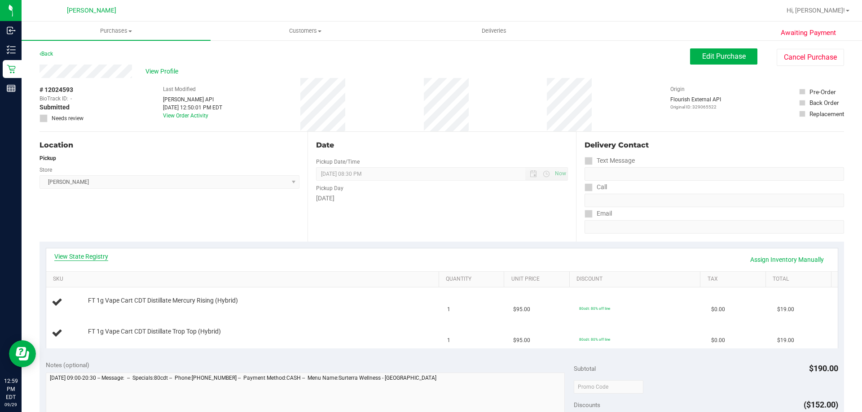
click at [83, 258] on link "View State Registry" at bounding box center [81, 256] width 54 height 9
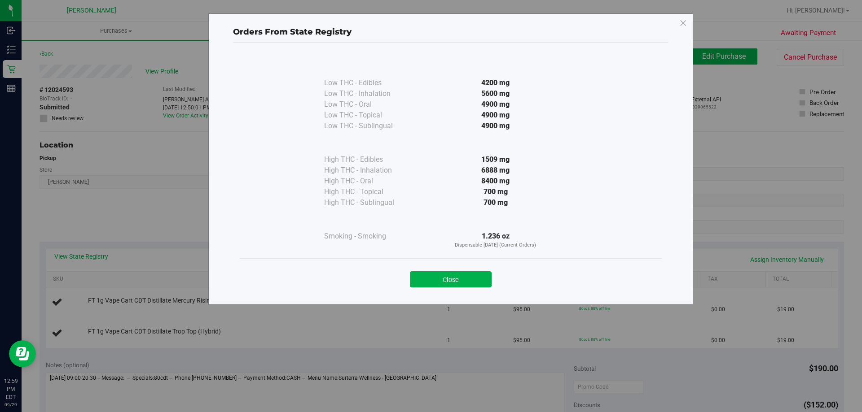
click at [414, 281] on button "Close" at bounding box center [451, 280] width 82 height 16
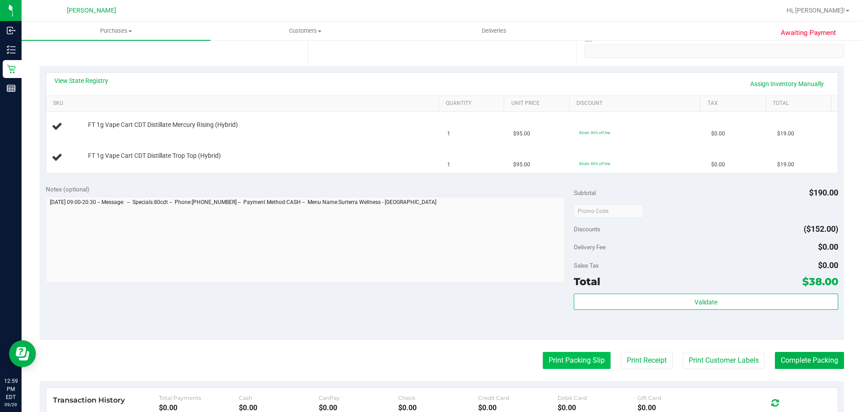
scroll to position [180, 0]
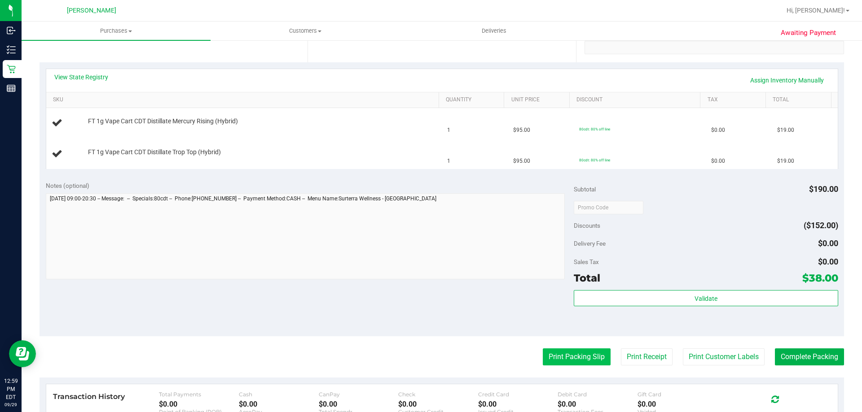
click at [414, 355] on button "Print Packing Slip" at bounding box center [577, 357] width 68 height 17
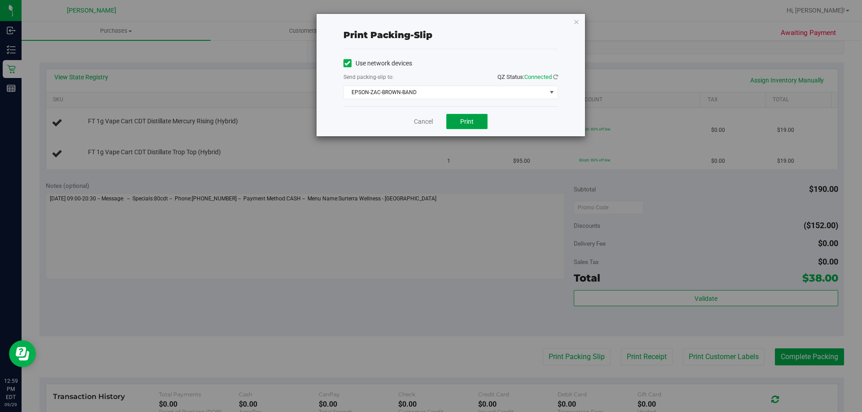
click at [414, 127] on button "Print" at bounding box center [466, 121] width 41 height 15
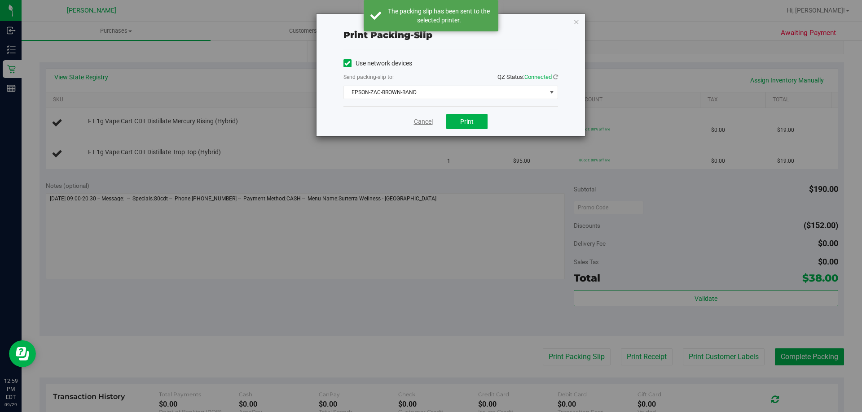
click at [414, 123] on link "Cancel" at bounding box center [423, 121] width 19 height 9
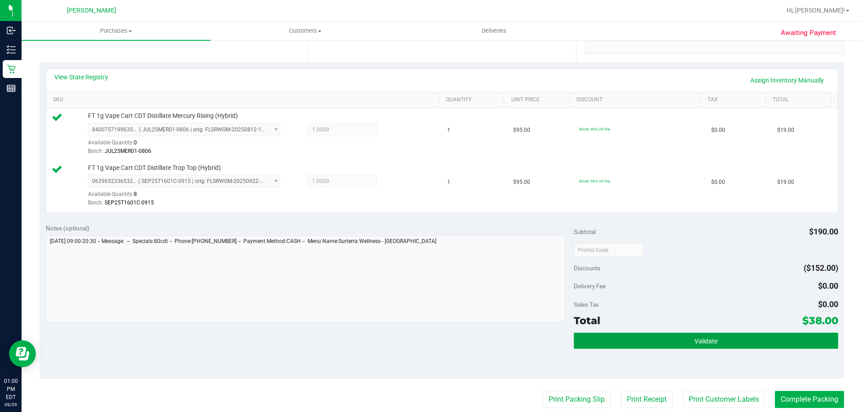
click at [414, 343] on span "Validate" at bounding box center [705, 341] width 23 height 7
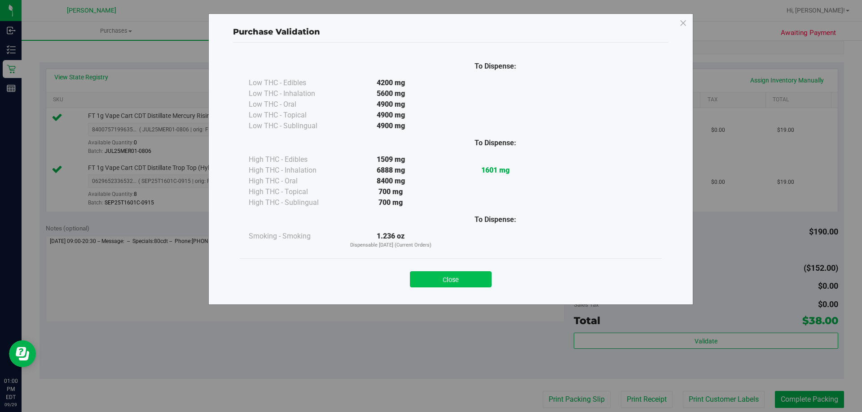
click at [414, 285] on button "Close" at bounding box center [451, 280] width 82 height 16
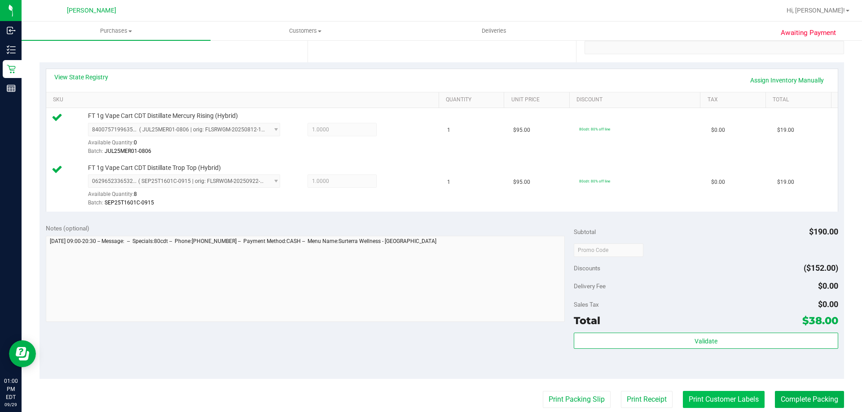
click at [414, 392] on button "Print Customer Labels" at bounding box center [724, 399] width 82 height 17
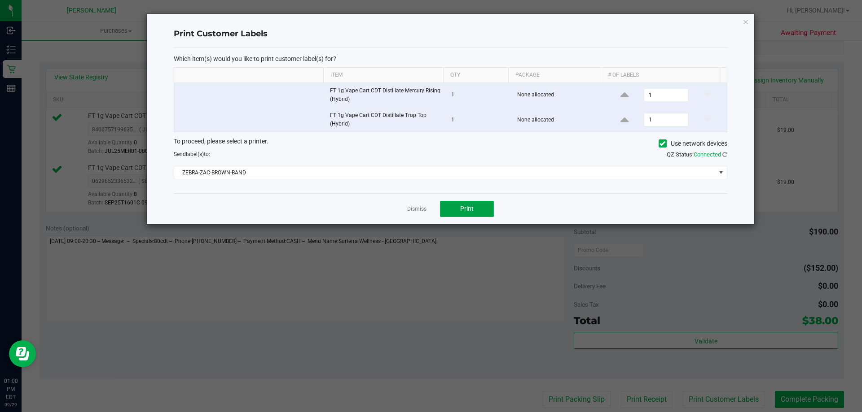
click at [414, 214] on button "Print" at bounding box center [467, 209] width 54 height 16
click at [414, 206] on link "Dismiss" at bounding box center [416, 210] width 19 height 8
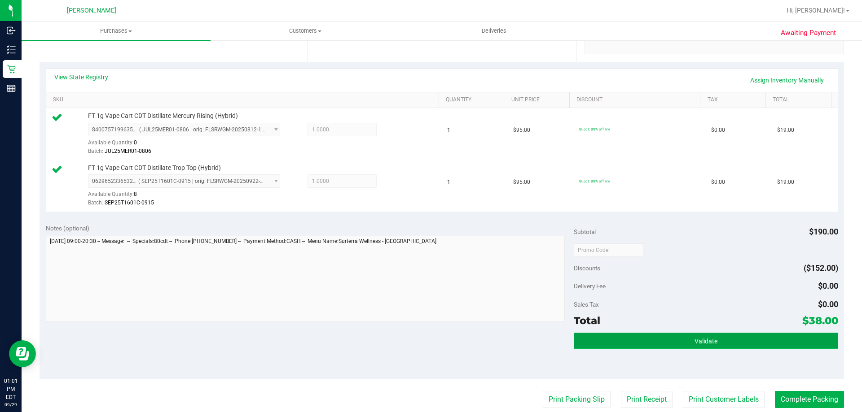
click at [414, 343] on button "Validate" at bounding box center [706, 341] width 264 height 16
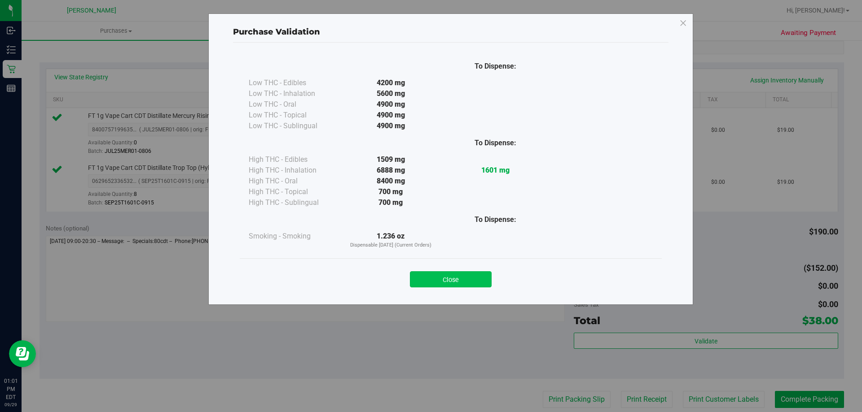
click at [414, 276] on button "Close" at bounding box center [451, 280] width 82 height 16
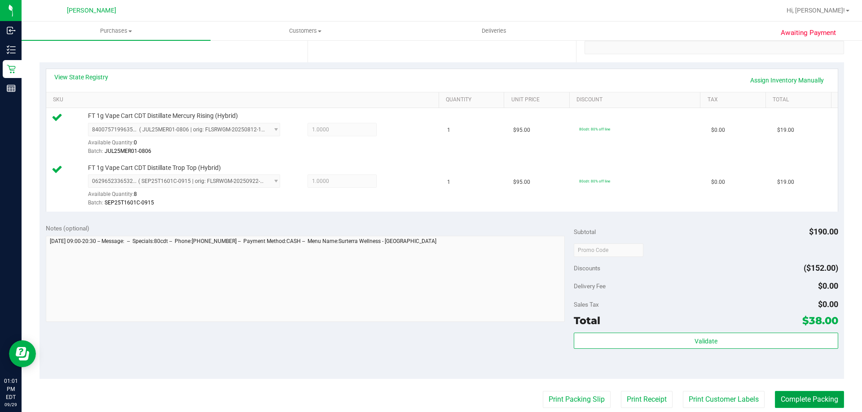
click at [414, 399] on button "Complete Packing" at bounding box center [809, 399] width 69 height 17
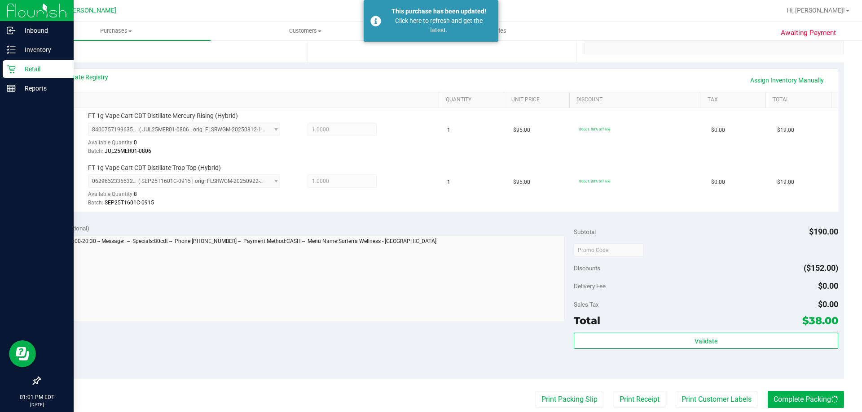
click at [27, 70] on p "Retail" at bounding box center [43, 69] width 54 height 11
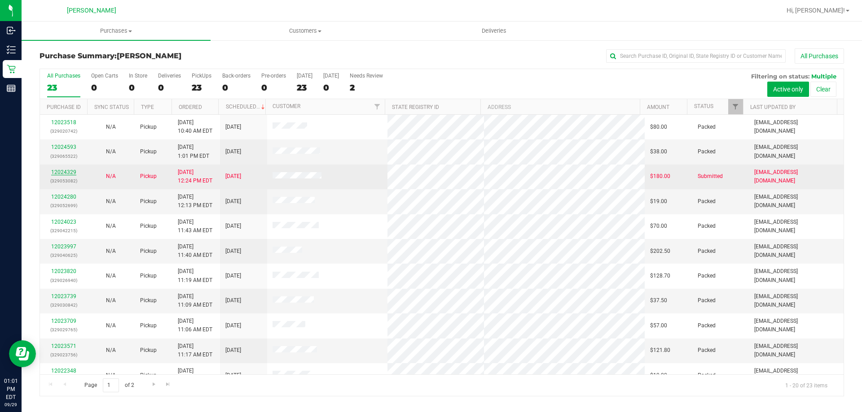
click at [58, 173] on link "12024329" at bounding box center [63, 172] width 25 height 6
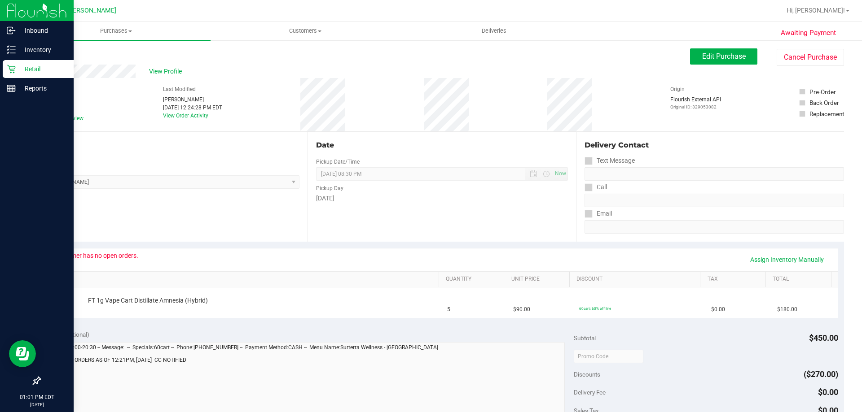
click at [13, 68] on icon at bounding box center [11, 69] width 9 height 9
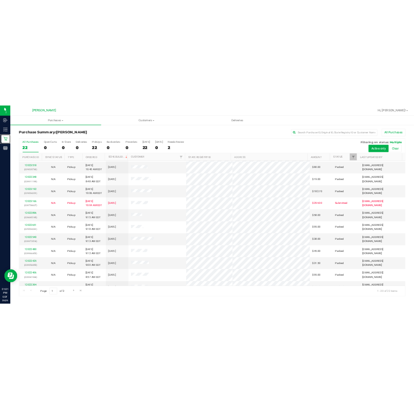
scroll to position [224, 0]
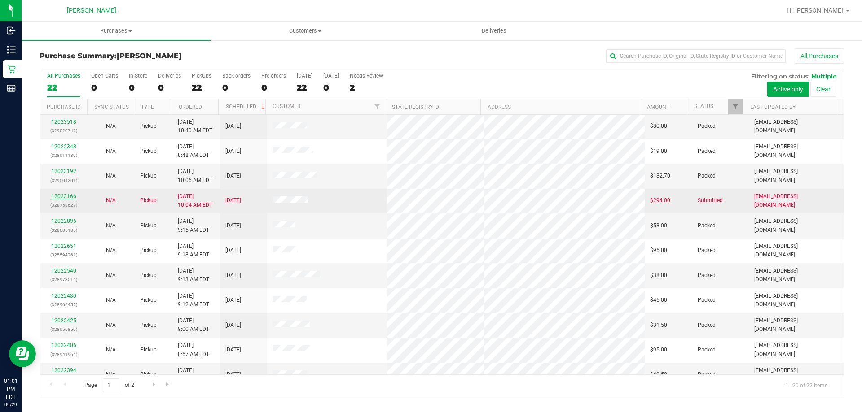
click at [57, 197] on link "12023166" at bounding box center [63, 196] width 25 height 6
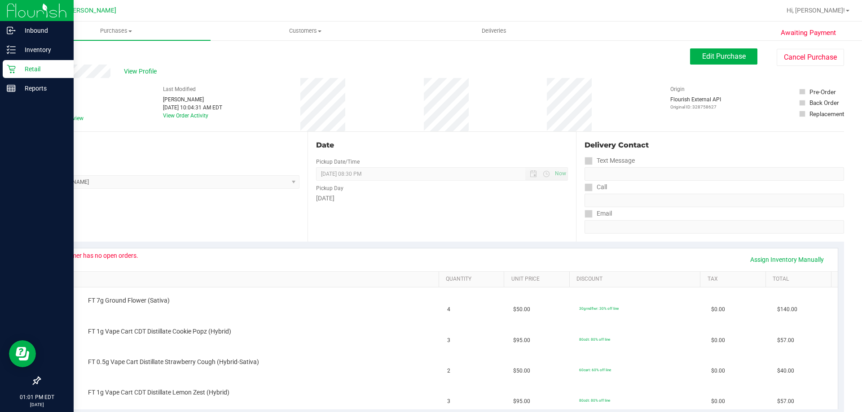
click at [16, 75] on div "Retail" at bounding box center [38, 69] width 71 height 18
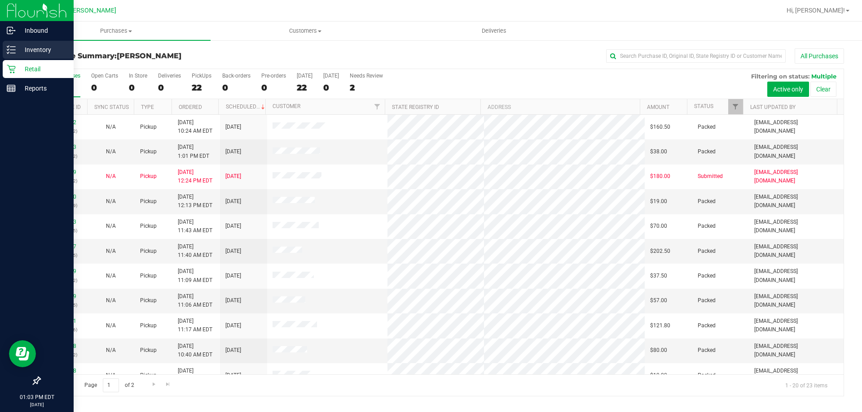
click at [15, 53] on line at bounding box center [12, 53] width 5 height 0
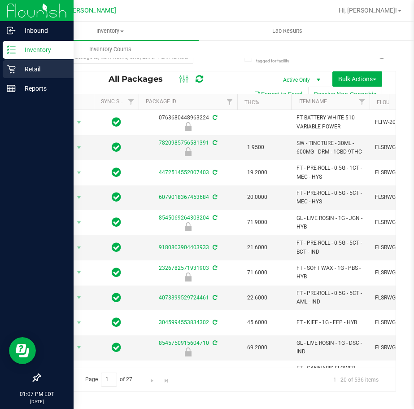
click at [13, 73] on icon at bounding box center [11, 69] width 9 height 9
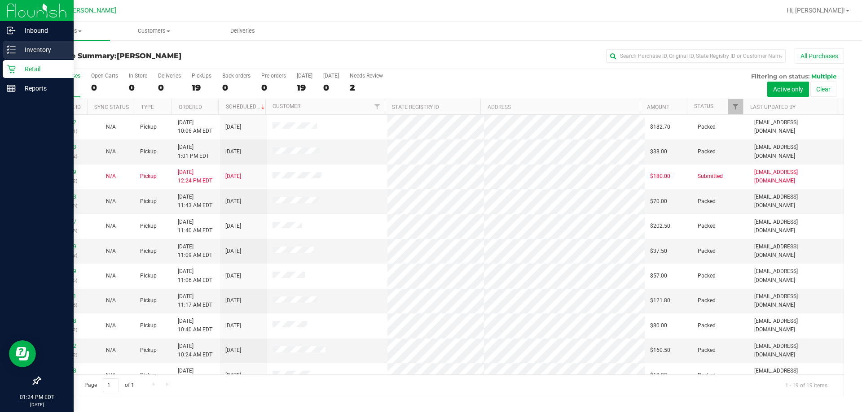
click at [31, 49] on p "Inventory" at bounding box center [43, 49] width 54 height 11
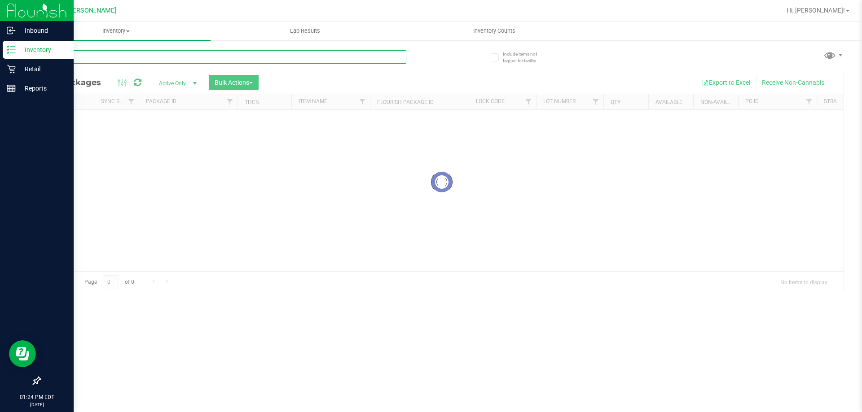
click at [106, 53] on input "text" at bounding box center [222, 56] width 367 height 13
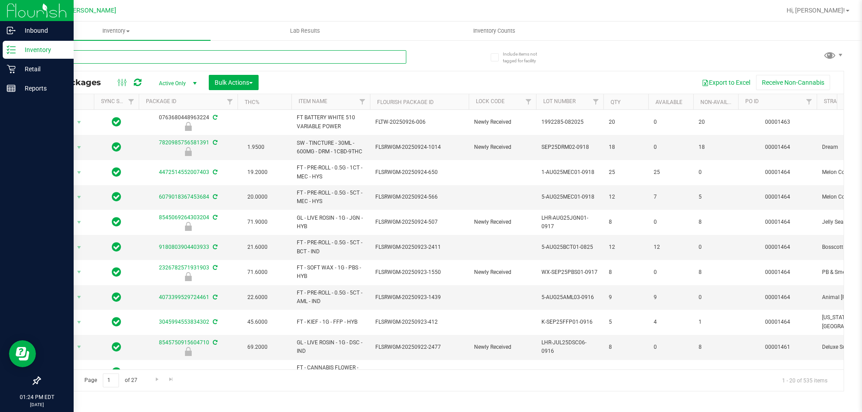
type input "zkr"
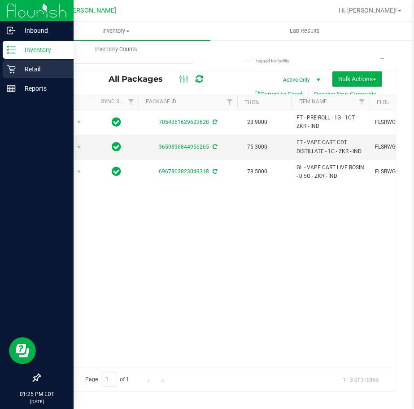
click at [18, 71] on p "Retail" at bounding box center [43, 69] width 54 height 11
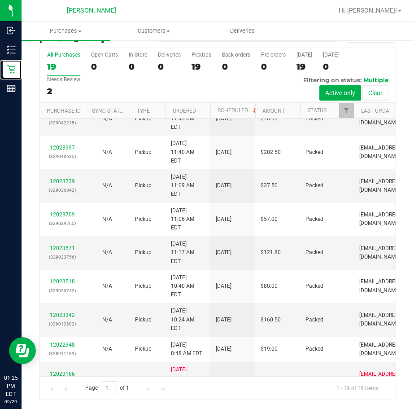
scroll to position [102, 0]
